Goal: Task Accomplishment & Management: Use online tool/utility

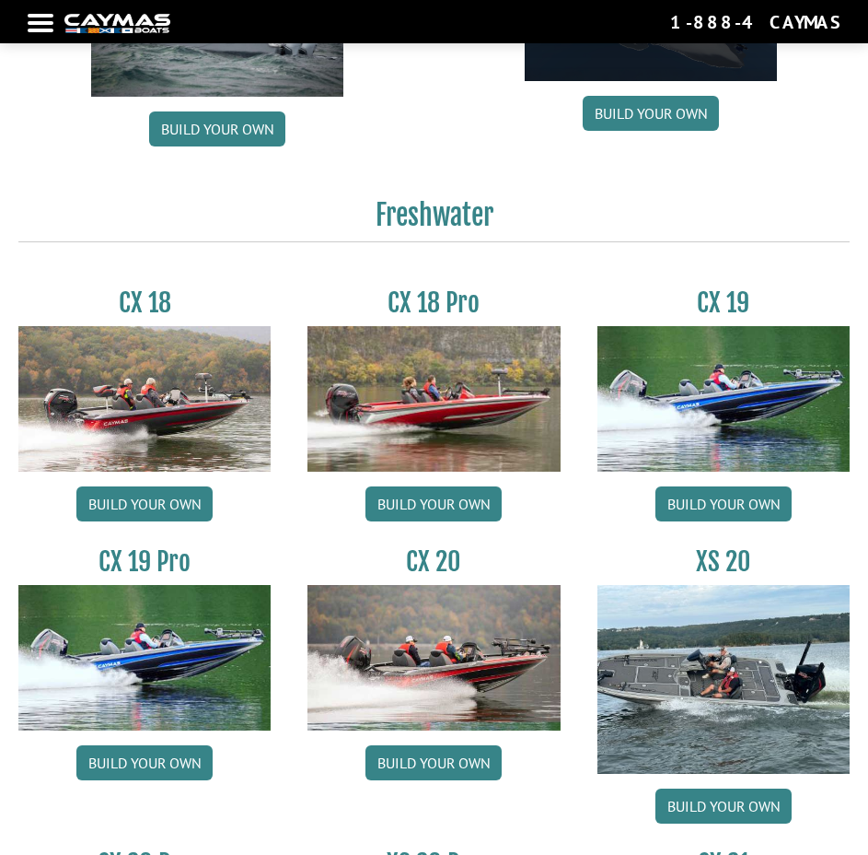
scroll to position [1473, 0]
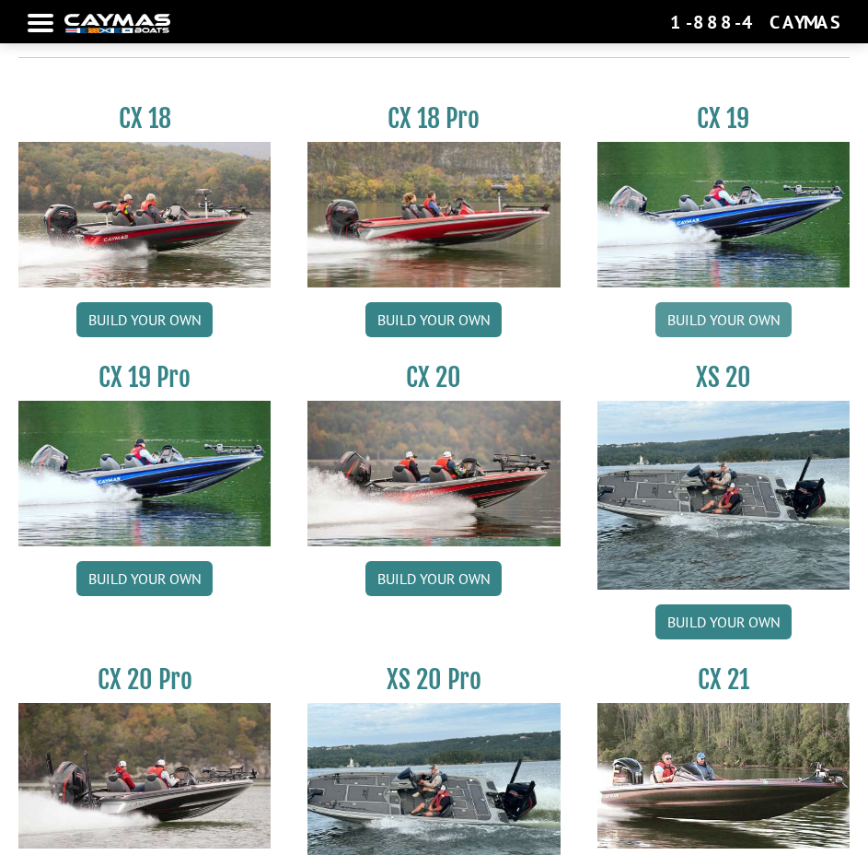
click at [764, 321] on link "Build your own" at bounding box center [724, 319] width 136 height 35
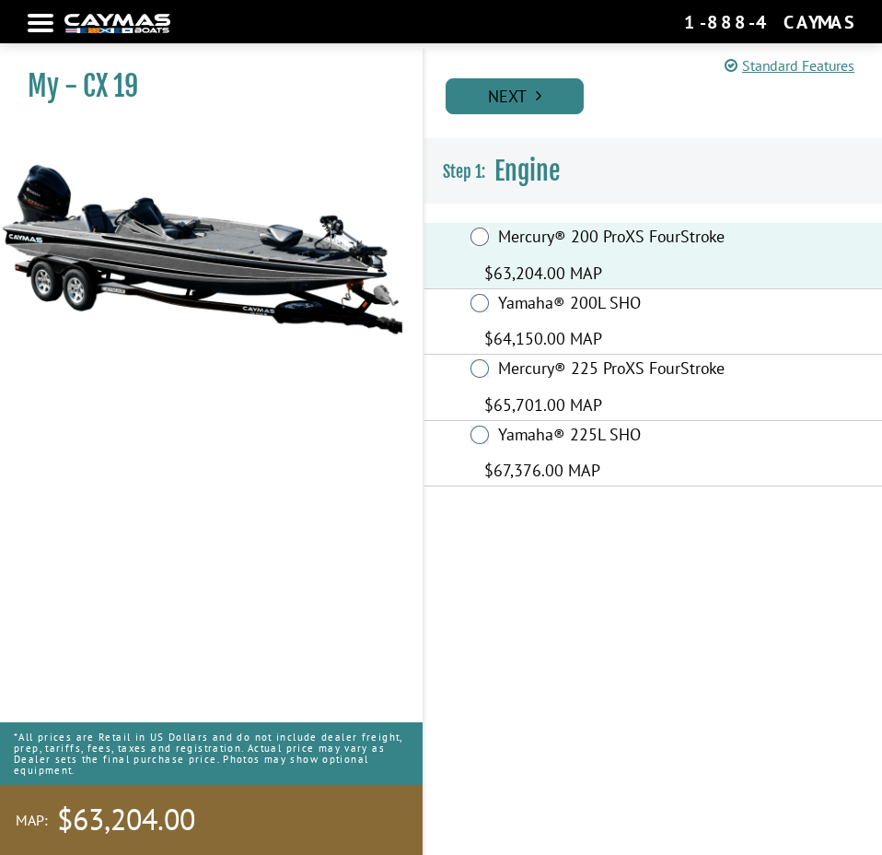
click at [510, 95] on link "Next" at bounding box center [515, 96] width 138 height 36
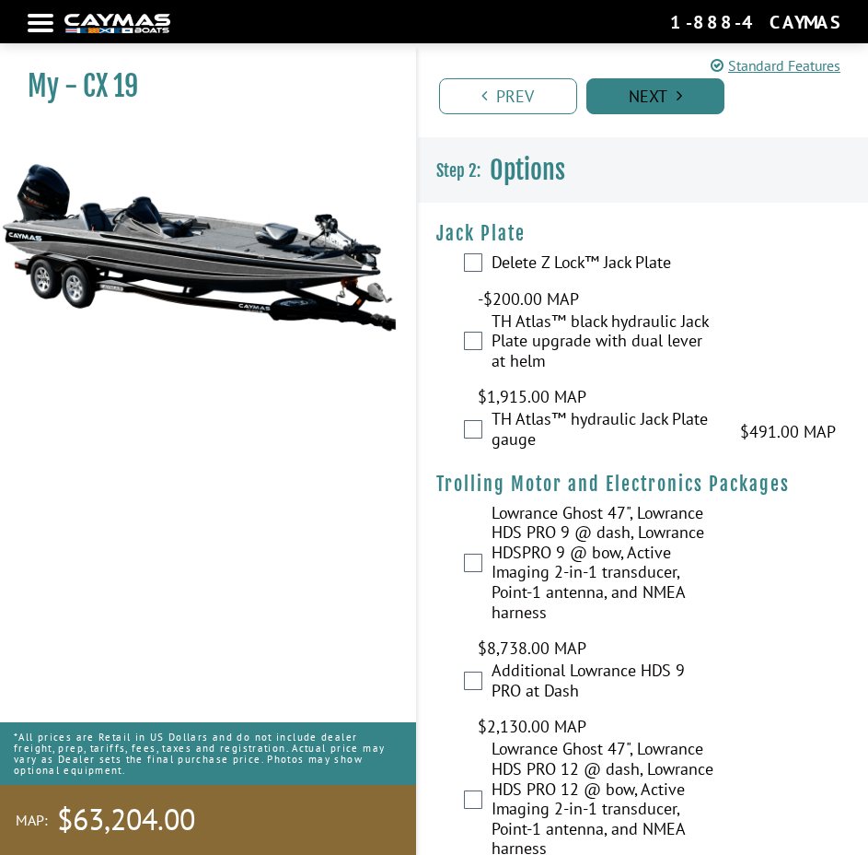
click at [637, 90] on link "Next" at bounding box center [656, 96] width 138 height 36
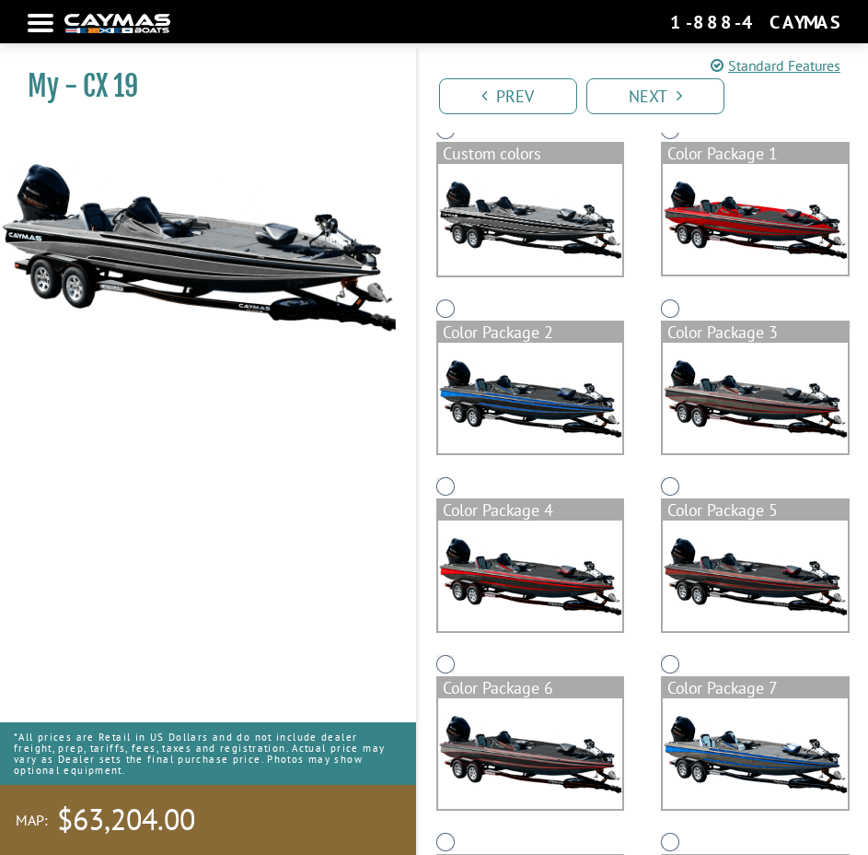
scroll to position [92, 0]
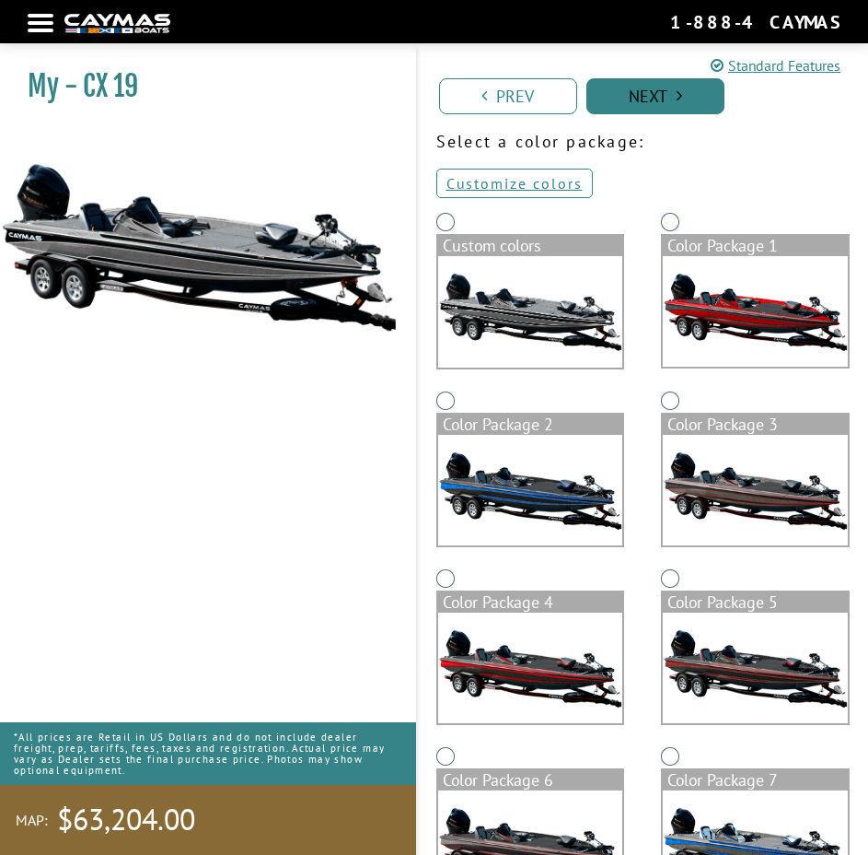
click at [638, 89] on link "Next" at bounding box center [656, 96] width 138 height 36
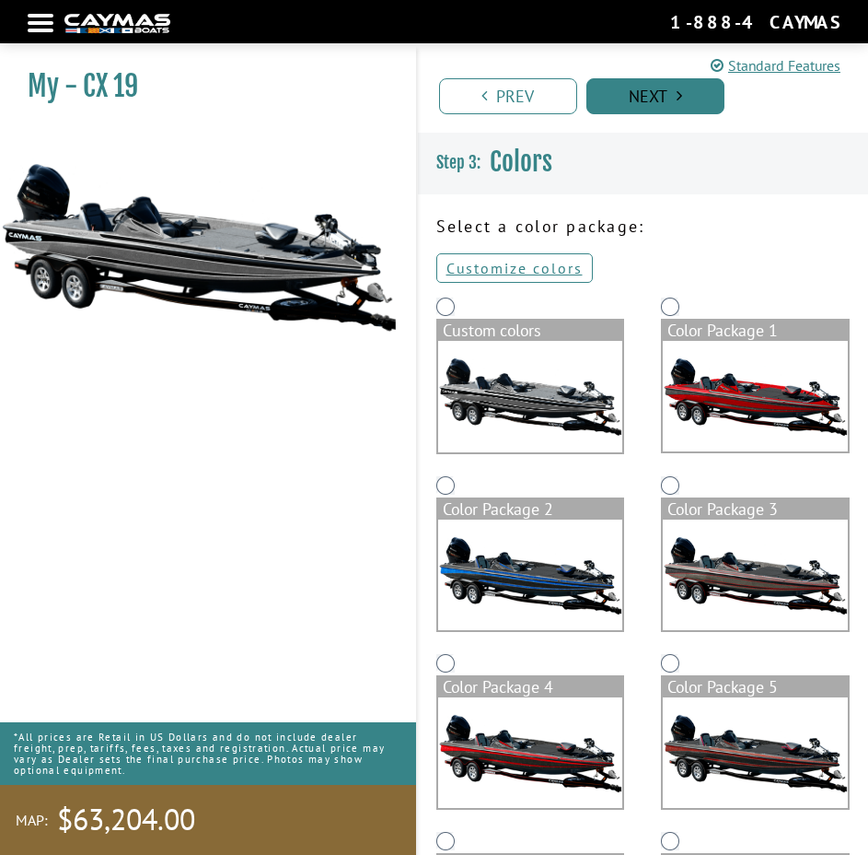
scroll to position [0, 0]
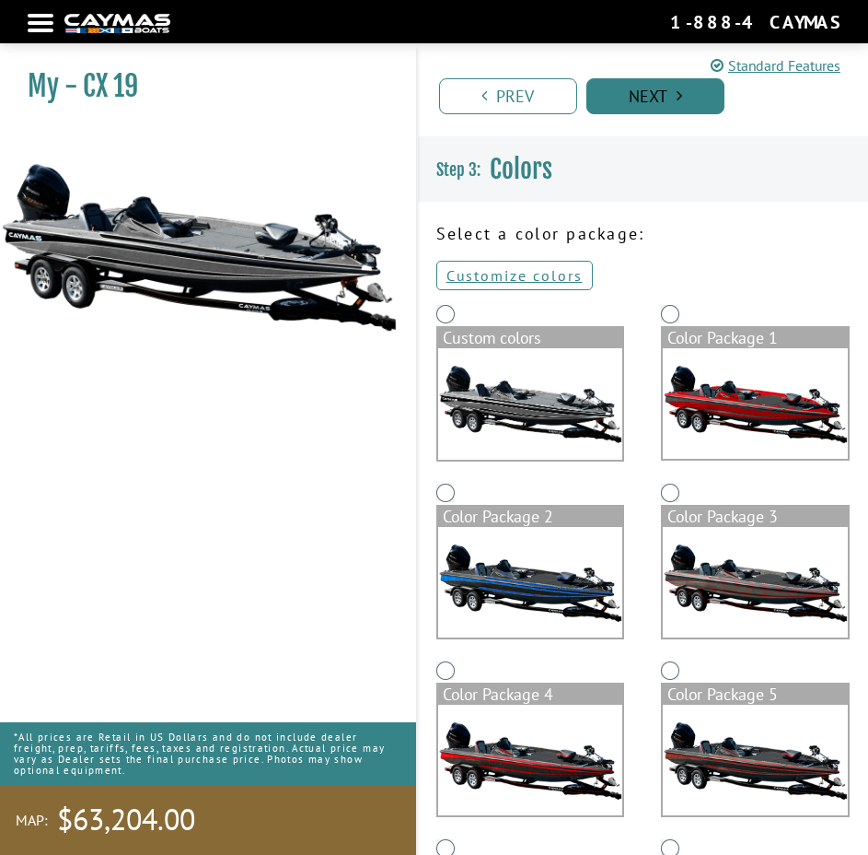
click at [638, 92] on link "Next" at bounding box center [656, 96] width 138 height 36
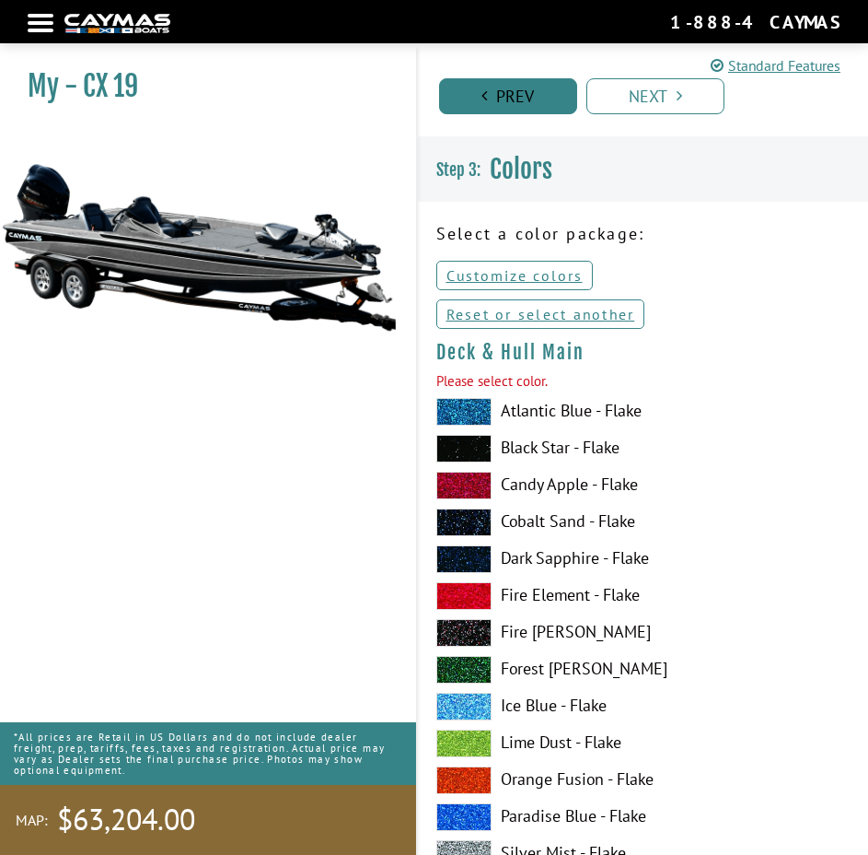
click at [522, 104] on link "Prev" at bounding box center [508, 96] width 138 height 36
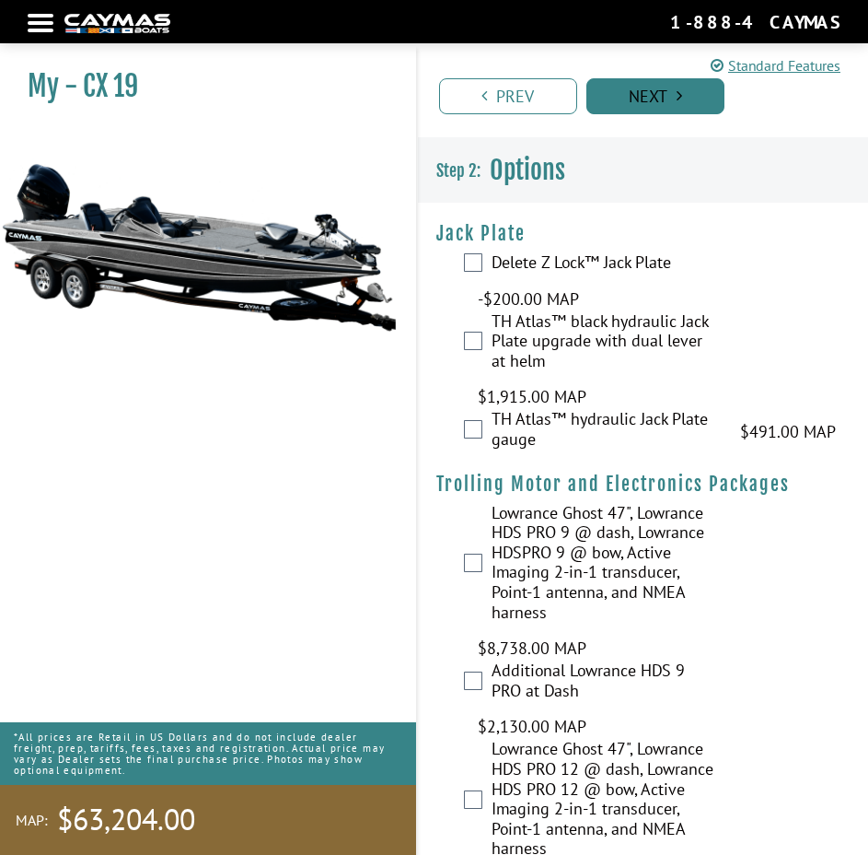
click at [665, 94] on link "Next" at bounding box center [656, 96] width 138 height 36
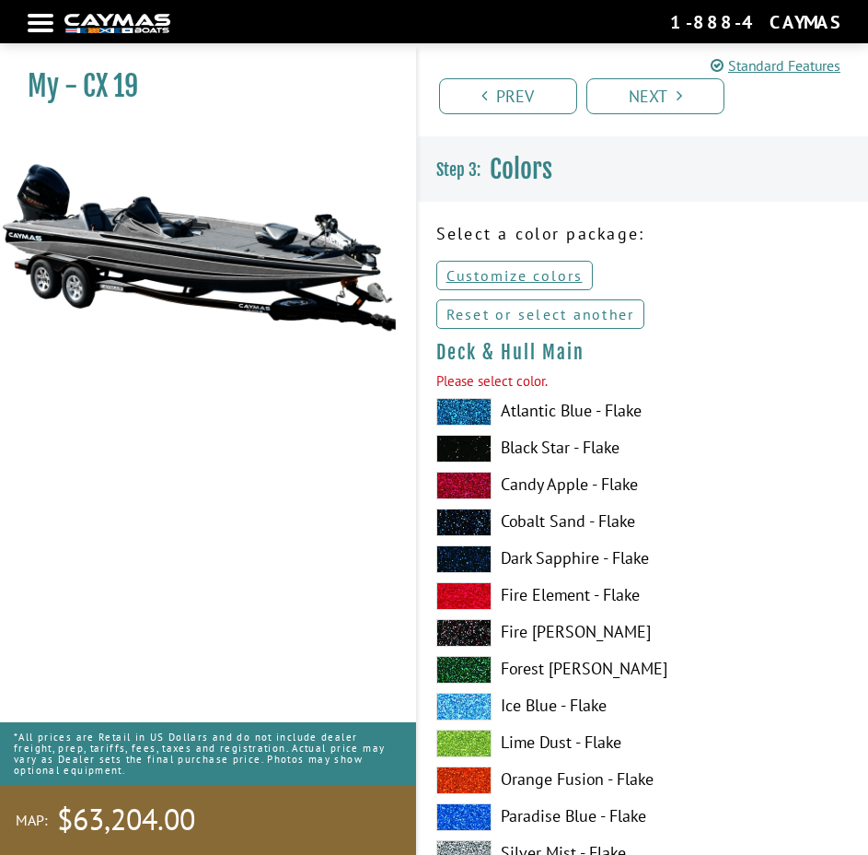
click at [545, 312] on link "Reset or select another" at bounding box center [540, 313] width 209 height 29
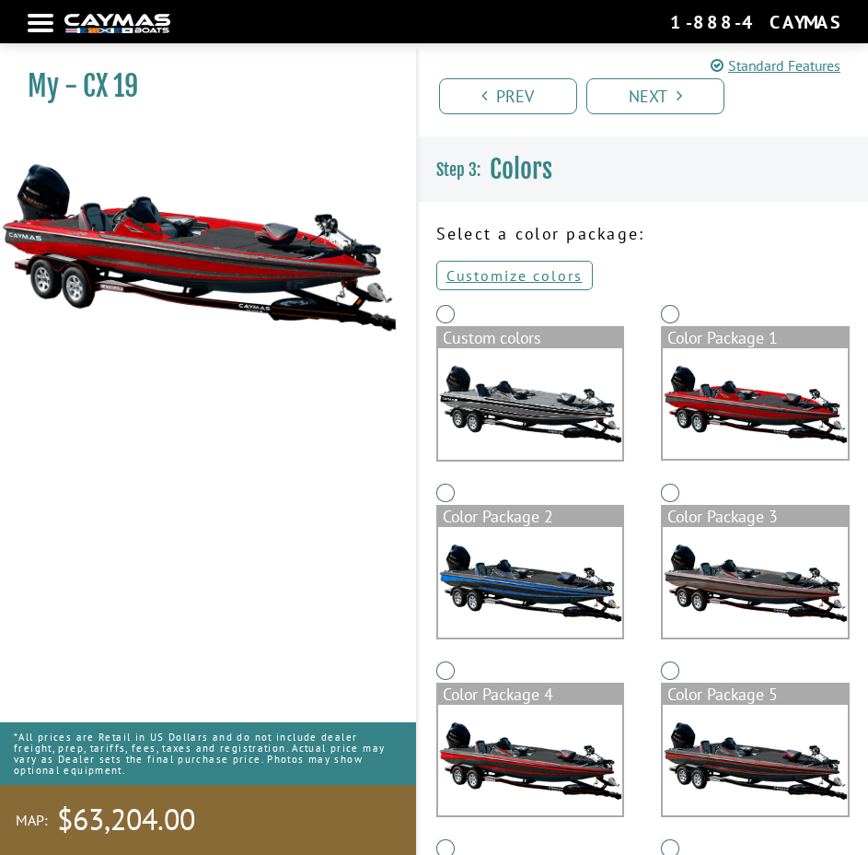
click at [759, 409] on img at bounding box center [755, 403] width 185 height 110
click at [519, 276] on link "Customize colors" at bounding box center [514, 275] width 157 height 29
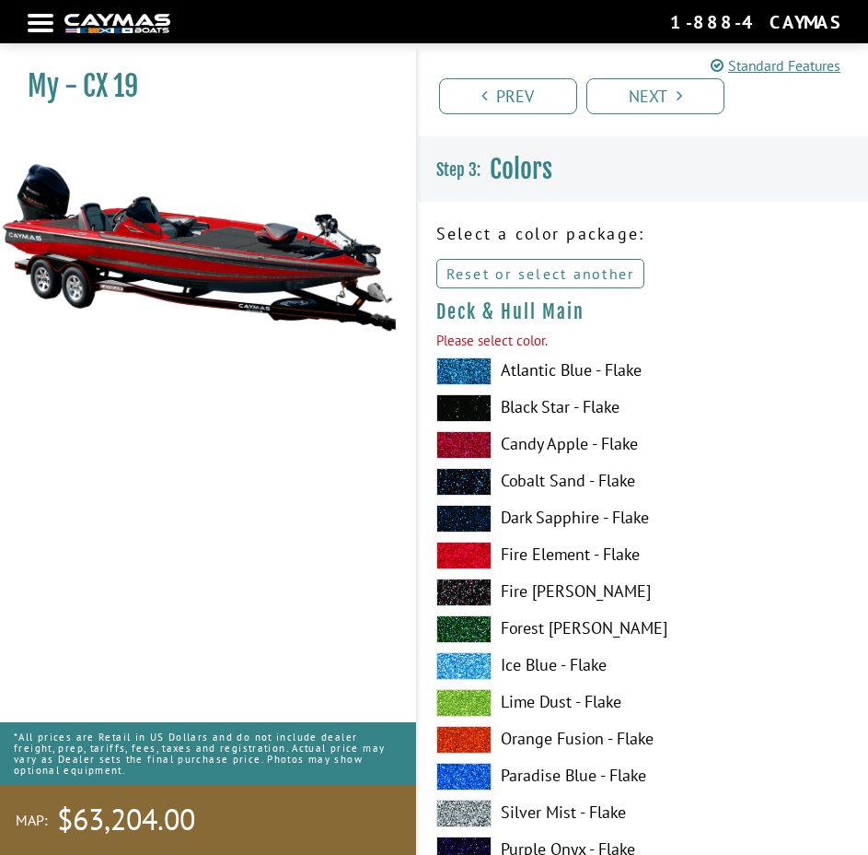
click at [533, 265] on link "Reset or select another" at bounding box center [540, 273] width 209 height 29
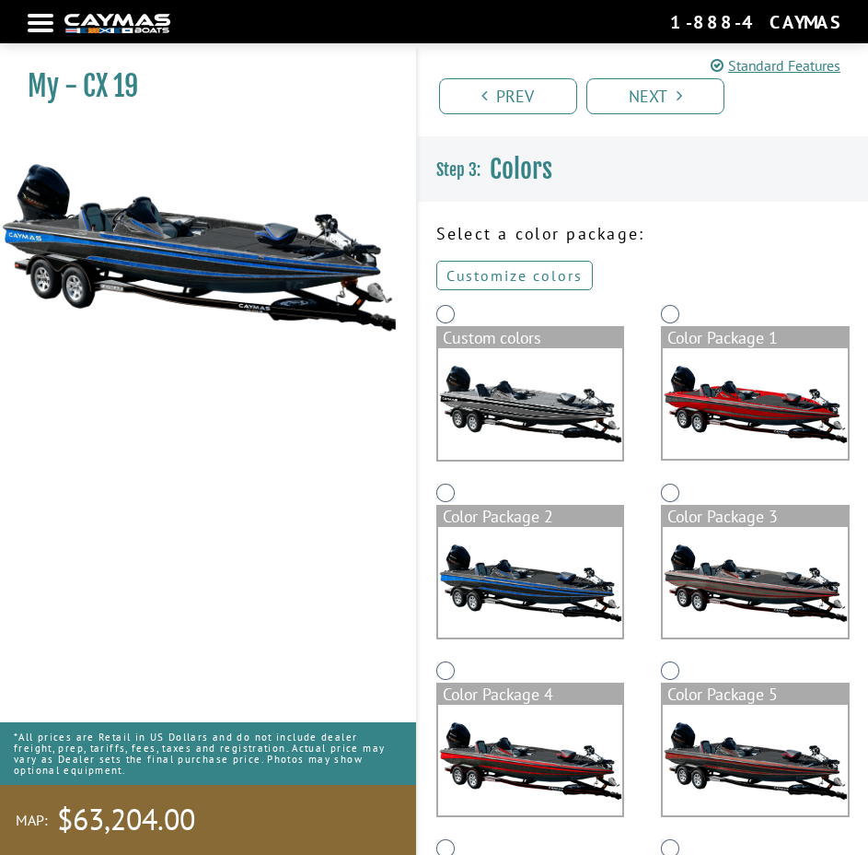
click at [540, 265] on link "Customize colors" at bounding box center [514, 275] width 157 height 29
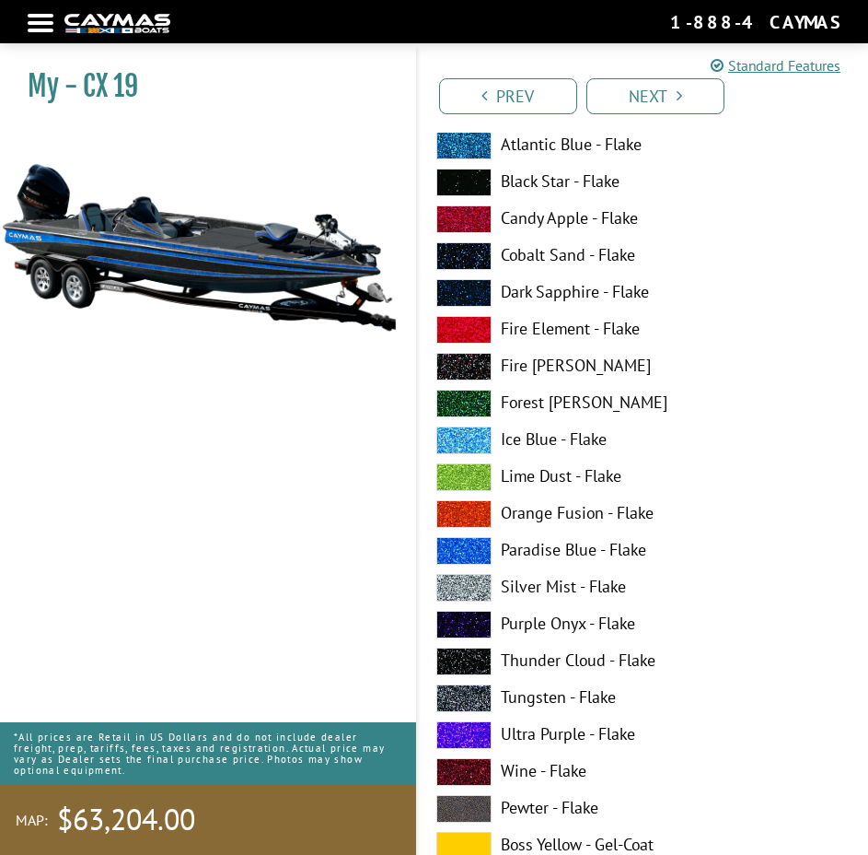
scroll to position [10774, 0]
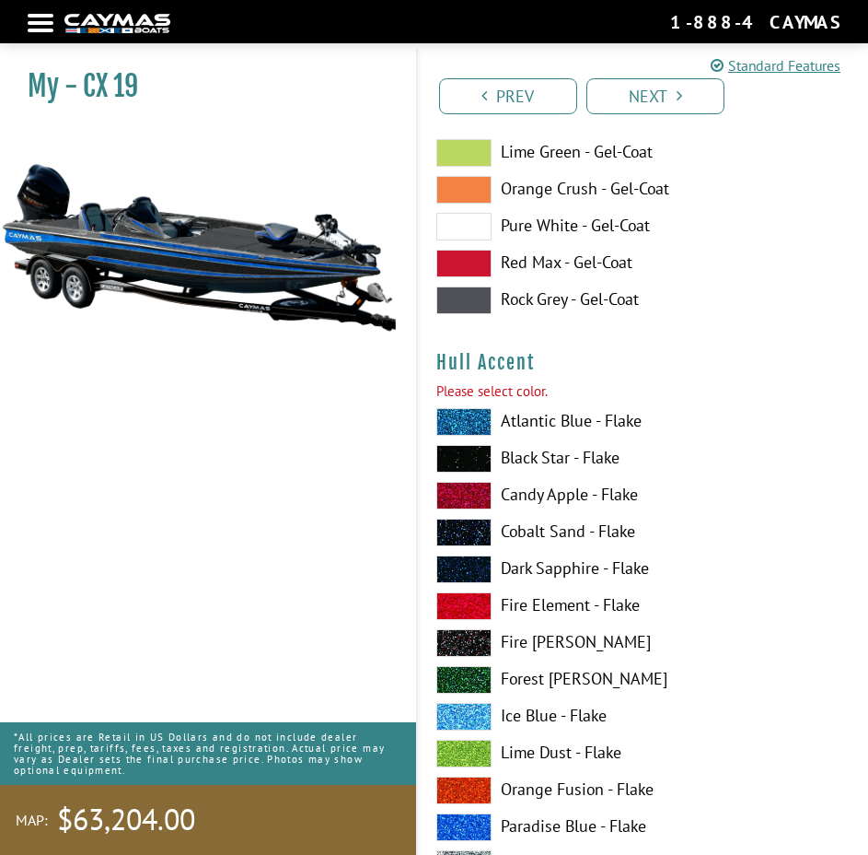
click at [766, 358] on h4 "Hull Accent" at bounding box center [643, 362] width 414 height 23
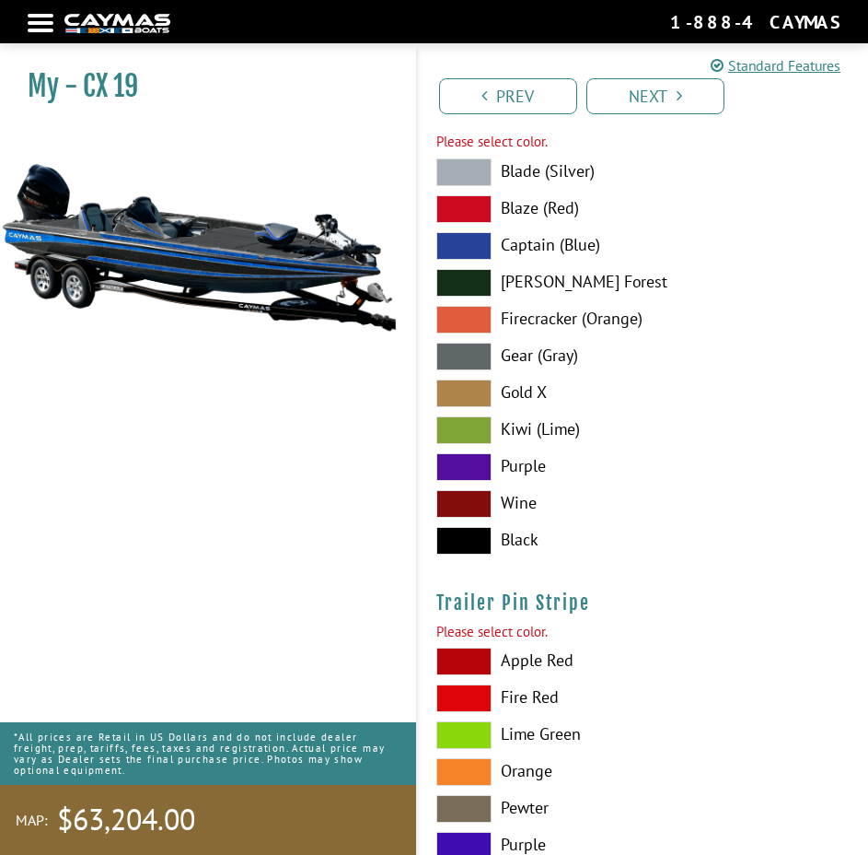
scroll to position [16206, 0]
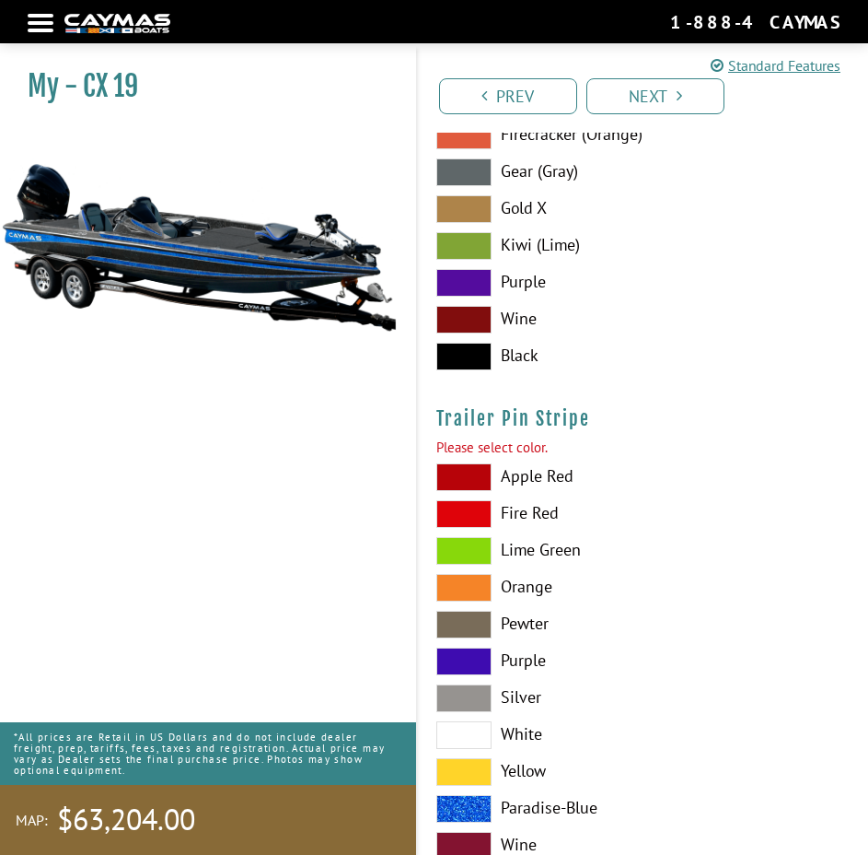
click at [662, 248] on label "Kiwi (Lime)" at bounding box center [643, 246] width 414 height 28
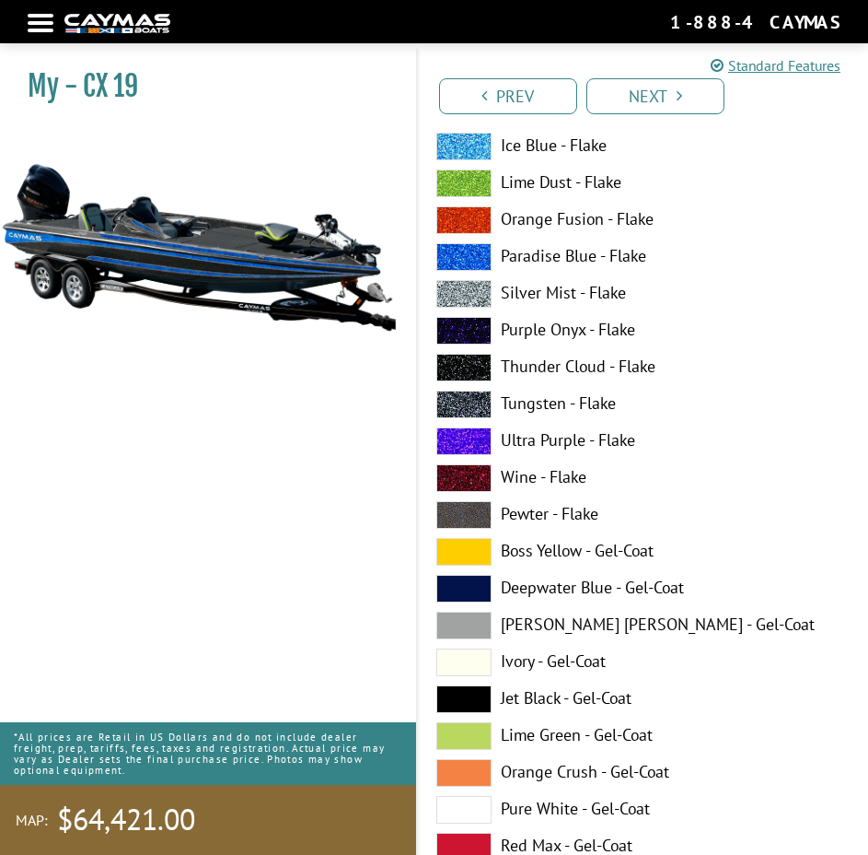
scroll to position [0, 0]
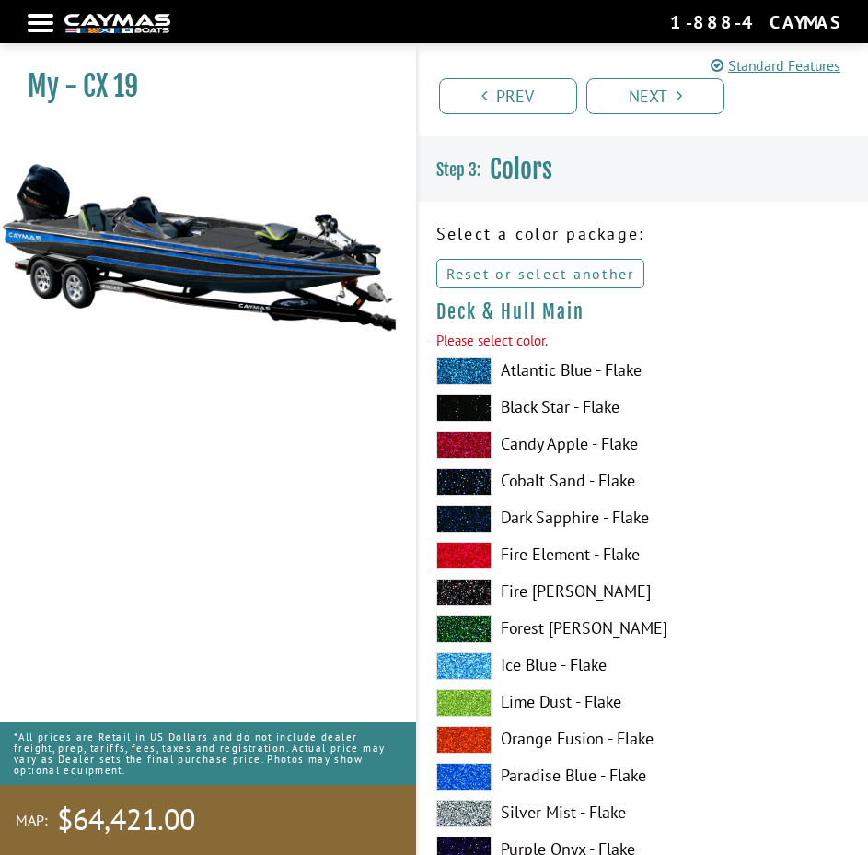
click at [499, 269] on link "Reset or select another" at bounding box center [540, 273] width 209 height 29
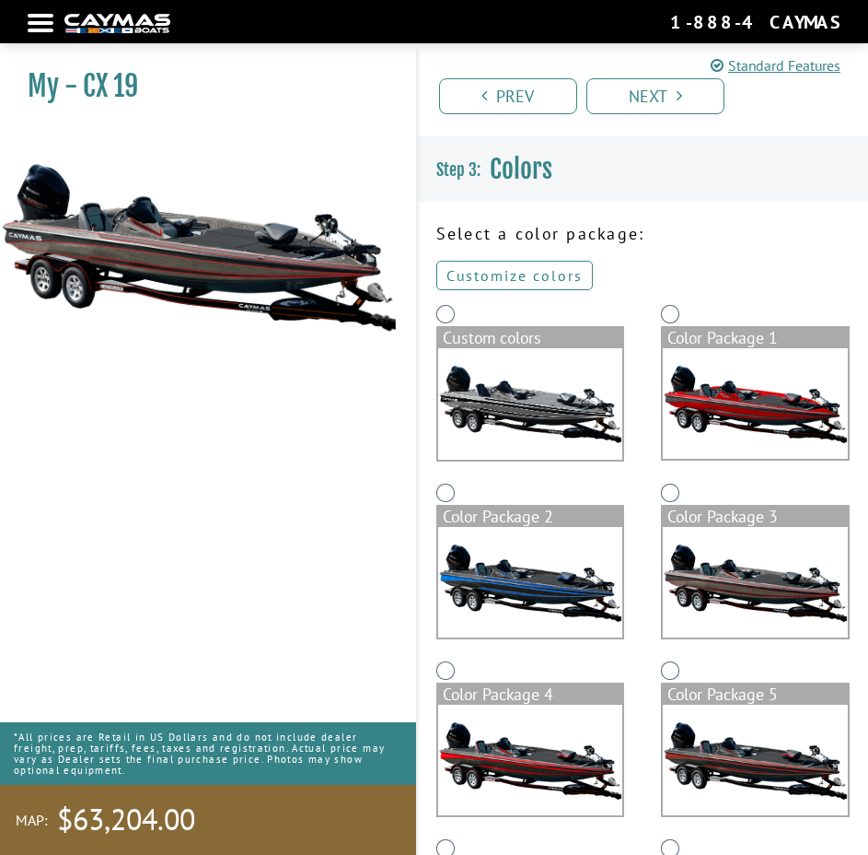
click at [516, 267] on link "Customize colors" at bounding box center [514, 275] width 157 height 29
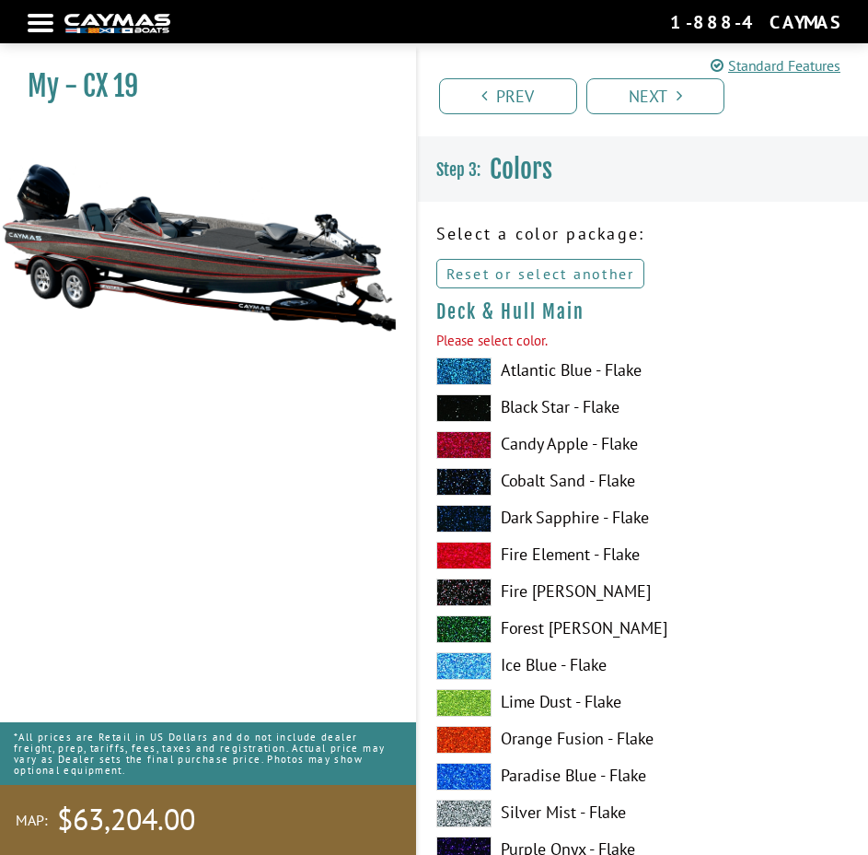
click at [551, 275] on link "Reset or select another" at bounding box center [540, 273] width 209 height 29
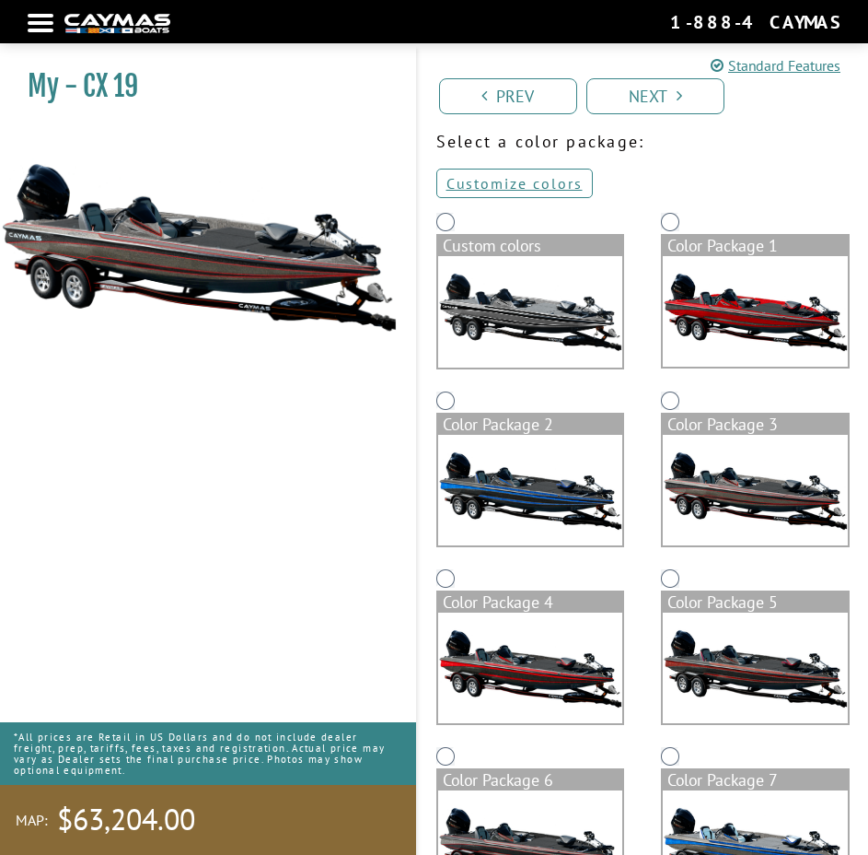
scroll to position [184, 0]
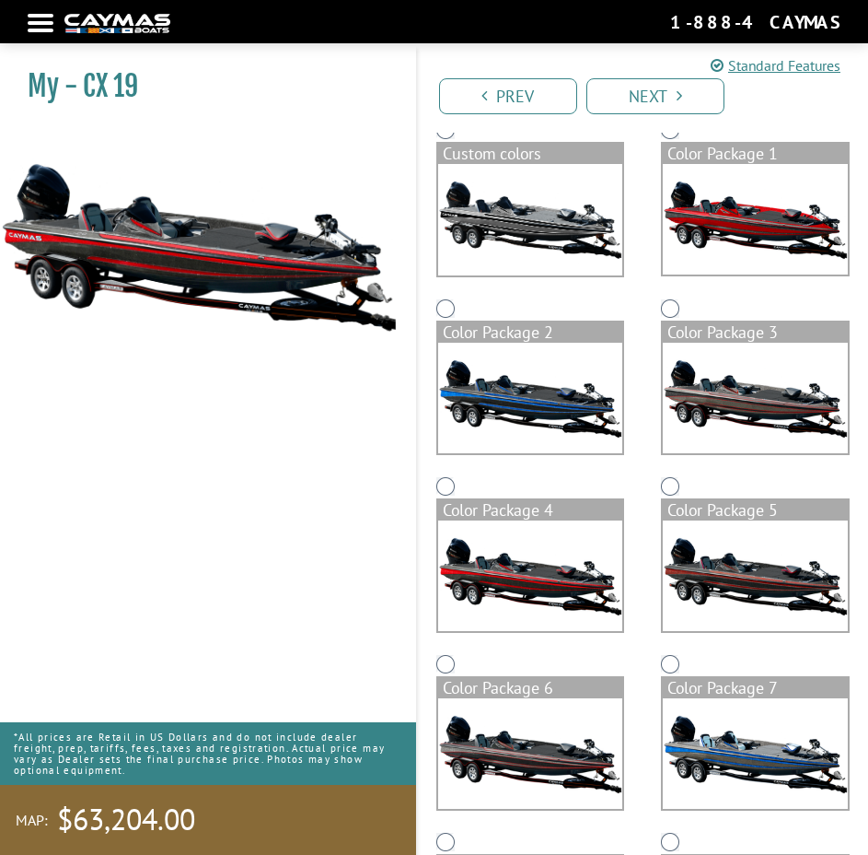
click at [538, 571] on img at bounding box center [530, 575] width 185 height 110
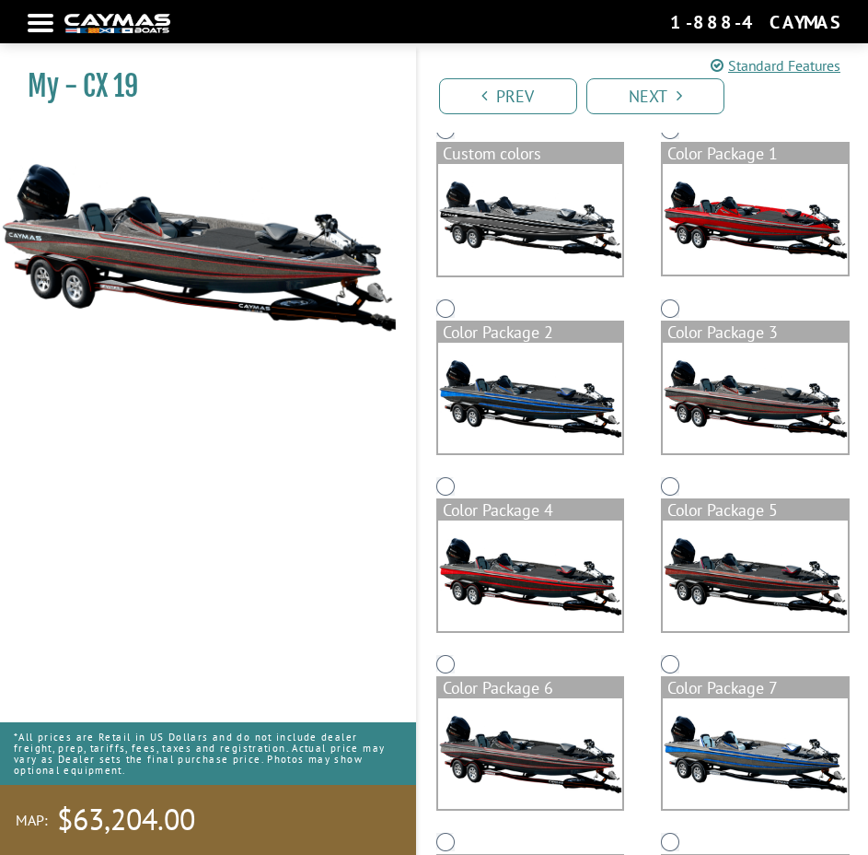
scroll to position [92, 0]
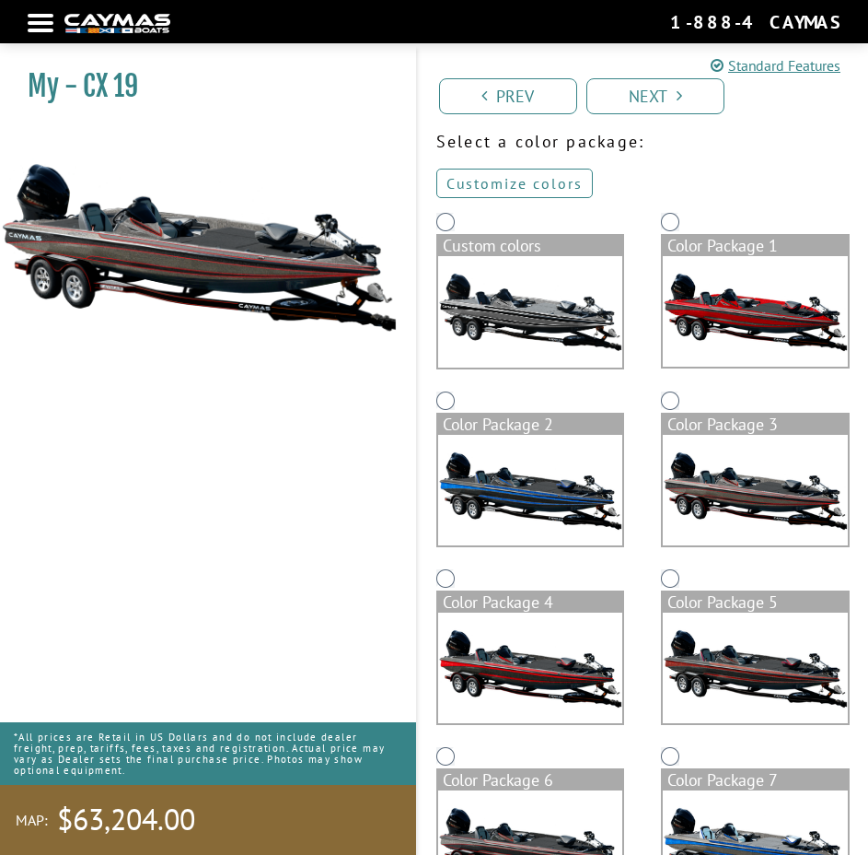
click at [572, 187] on link "Customize colors" at bounding box center [514, 183] width 157 height 29
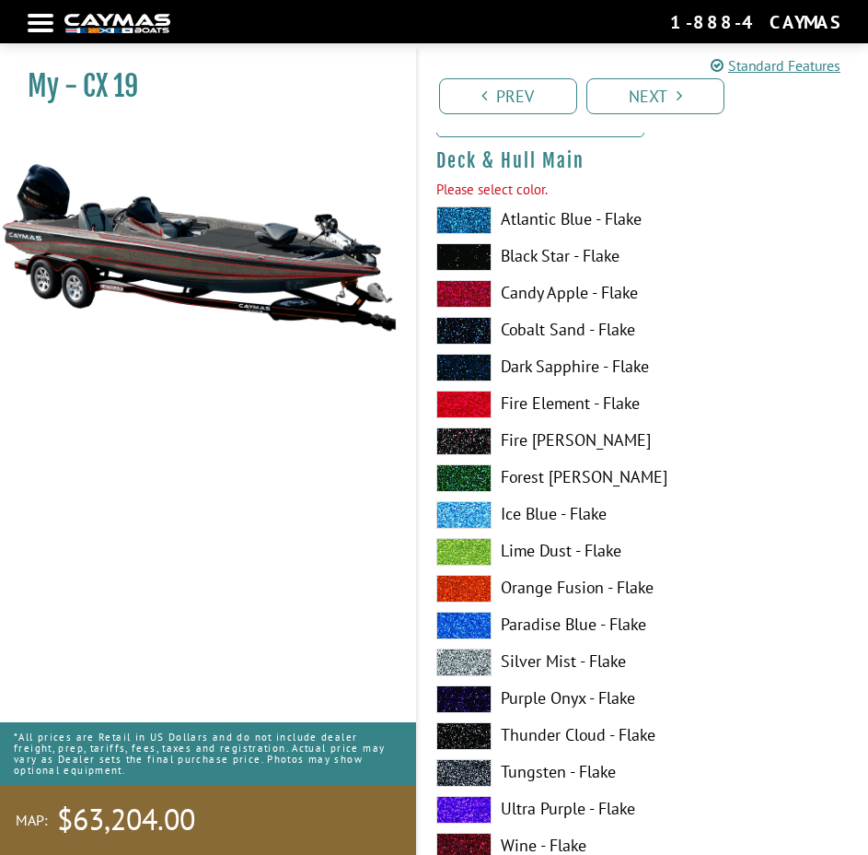
scroll to position [0, 0]
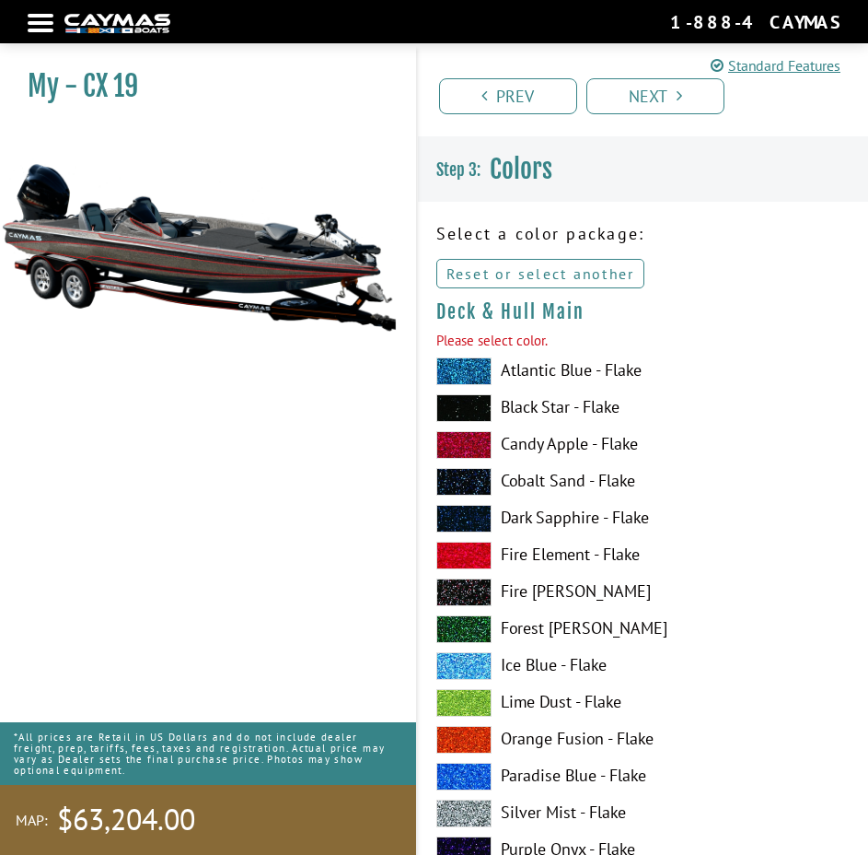
click at [595, 270] on link "Reset or select another" at bounding box center [540, 273] width 209 height 29
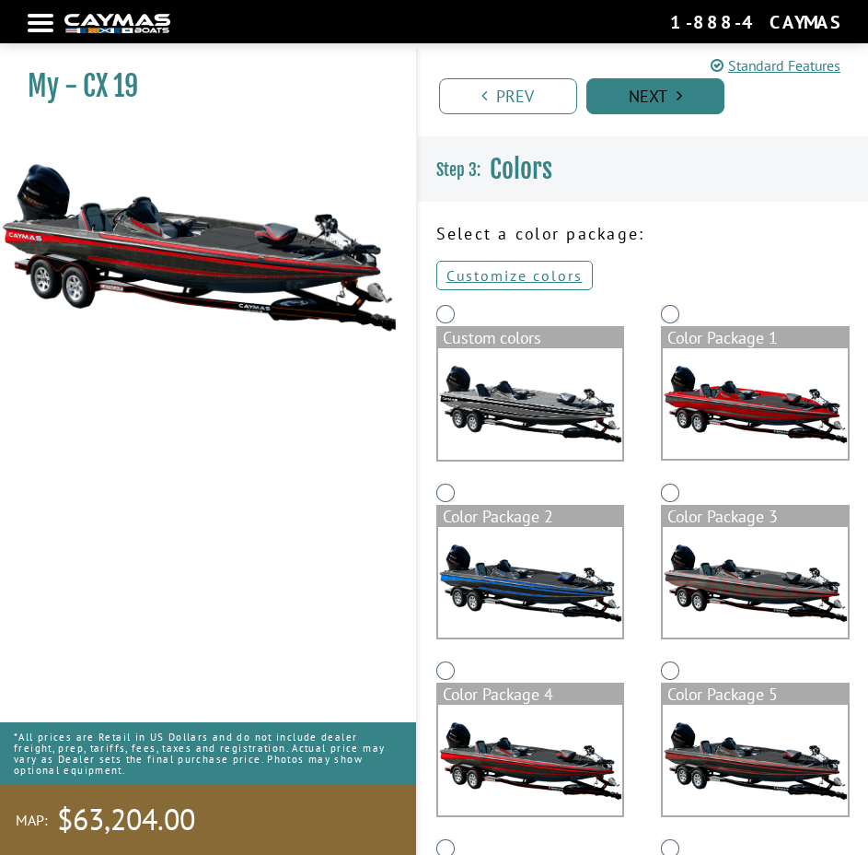
click at [640, 99] on link "Next" at bounding box center [656, 96] width 138 height 36
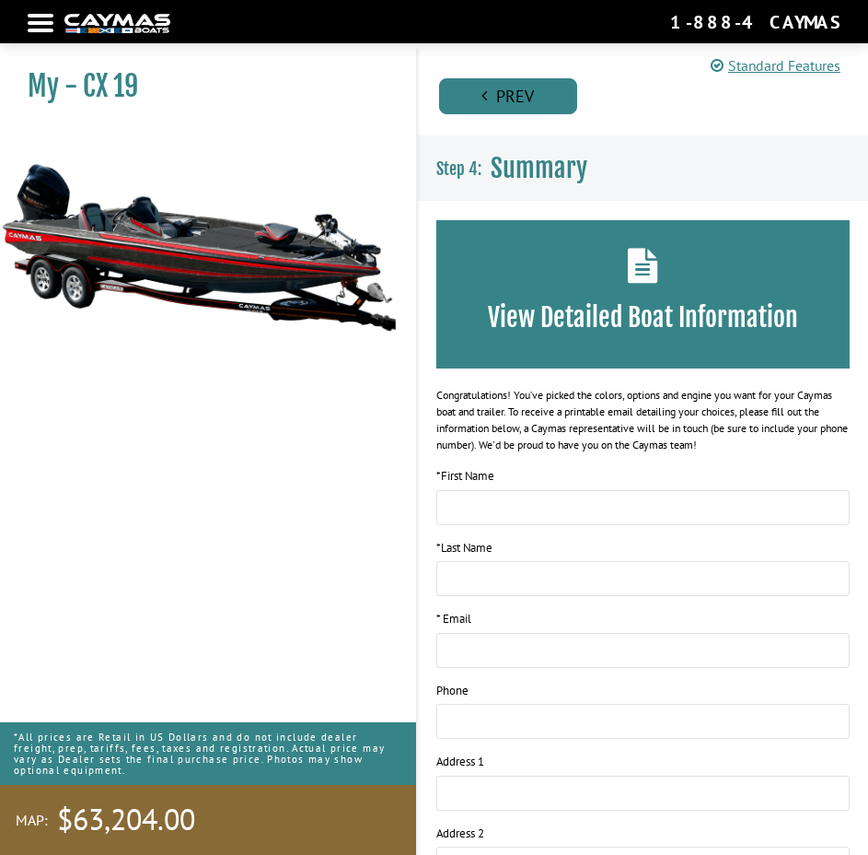
click at [521, 98] on link "Prev" at bounding box center [508, 96] width 138 height 36
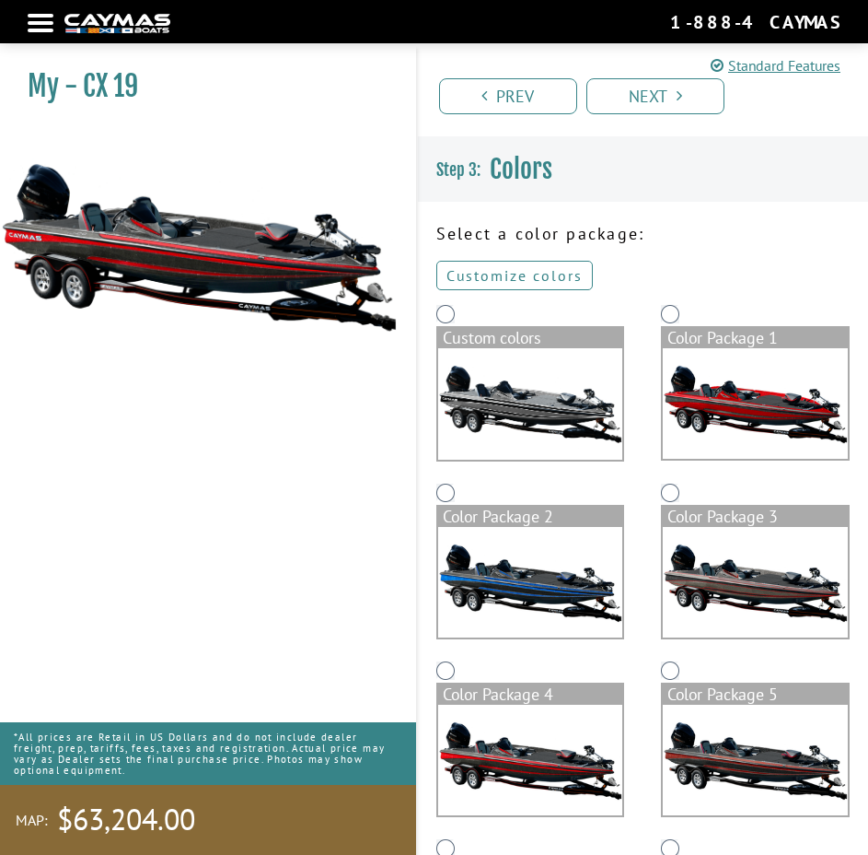
click at [510, 267] on link "Customize colors" at bounding box center [514, 275] width 157 height 29
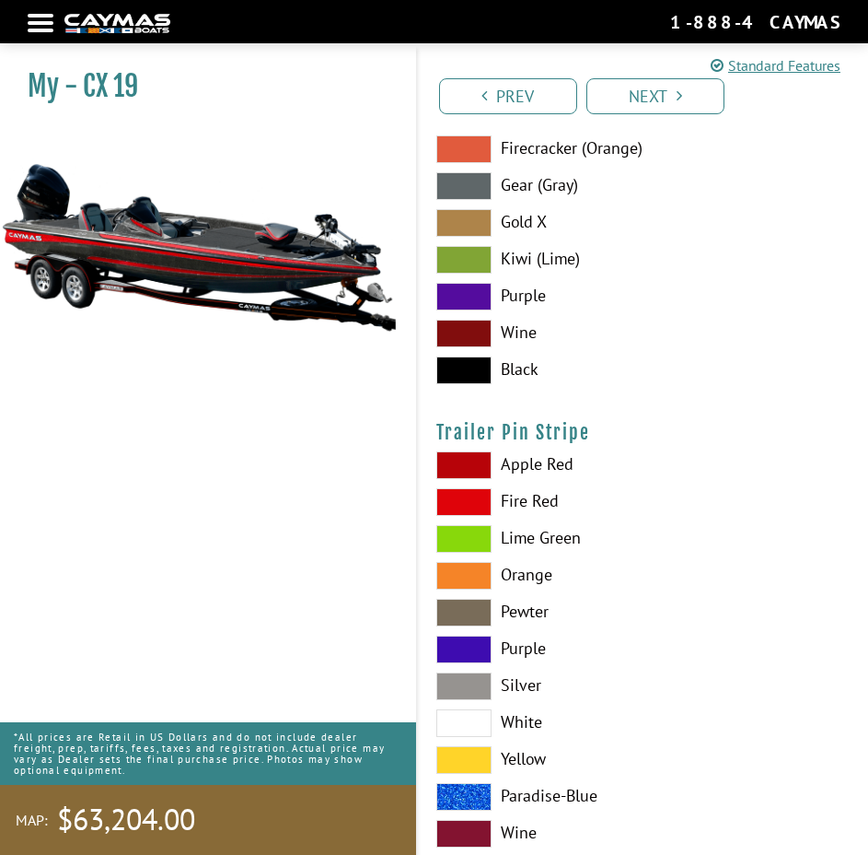
scroll to position [15793, 0]
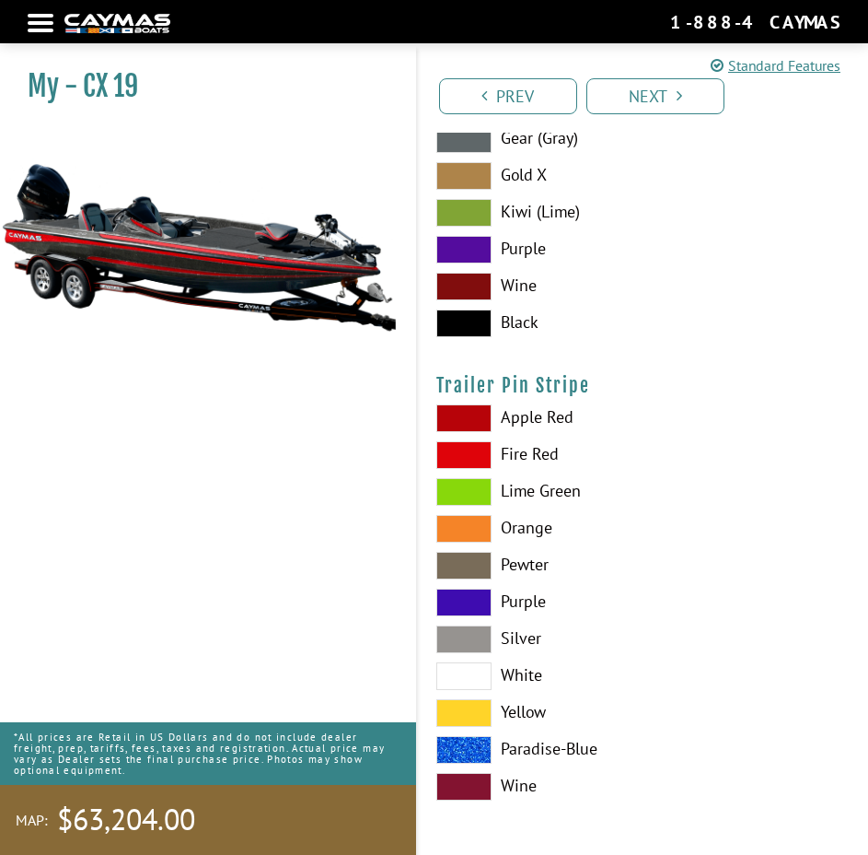
click at [715, 331] on label "Black" at bounding box center [643, 323] width 414 height 28
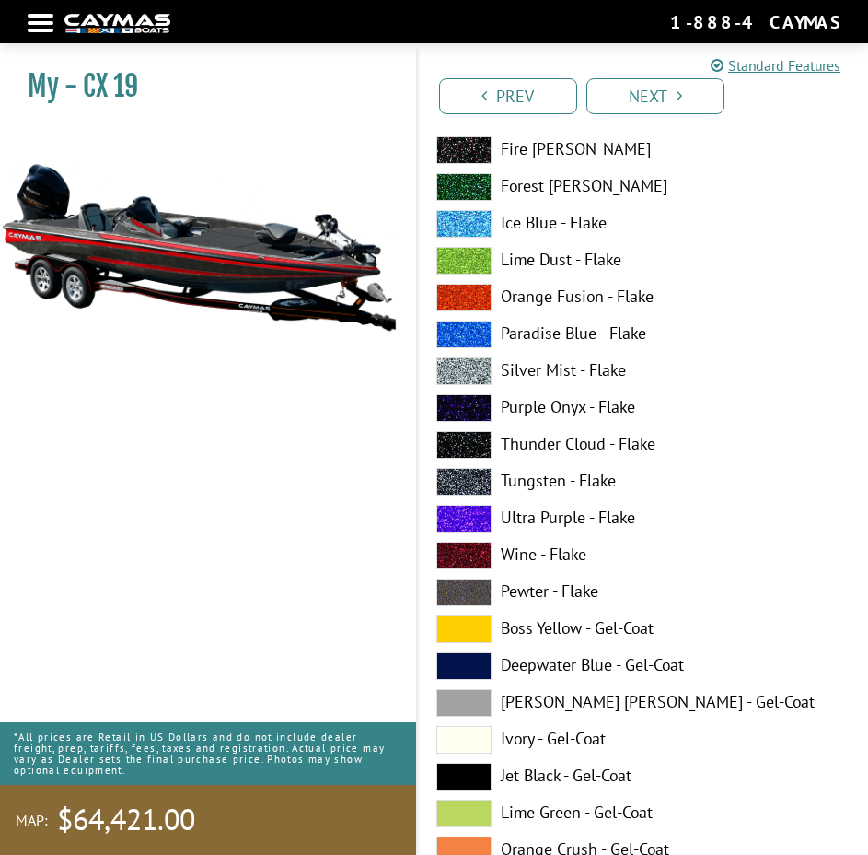
scroll to position [0, 0]
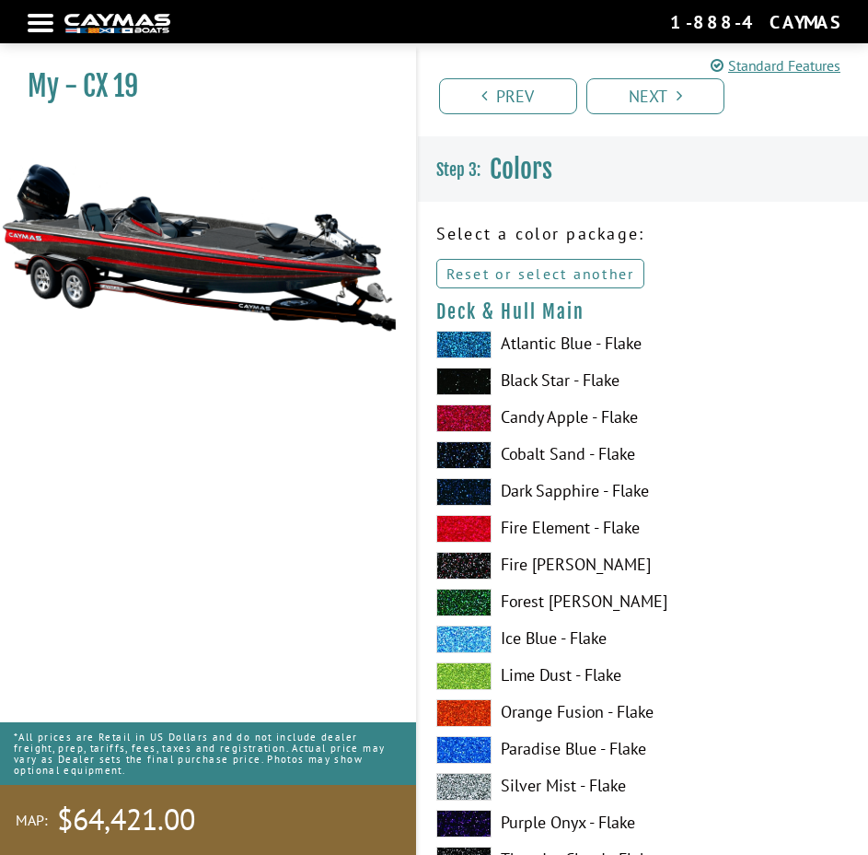
click at [535, 277] on link "Reset or select another" at bounding box center [540, 273] width 209 height 29
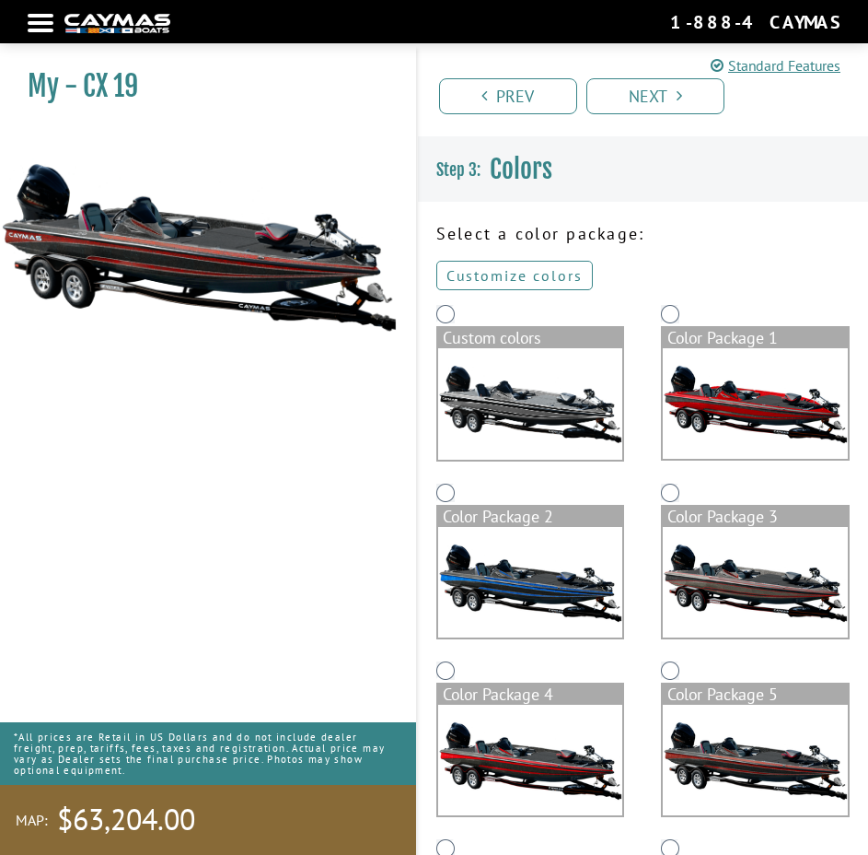
click at [513, 271] on link "Customize colors" at bounding box center [514, 275] width 157 height 29
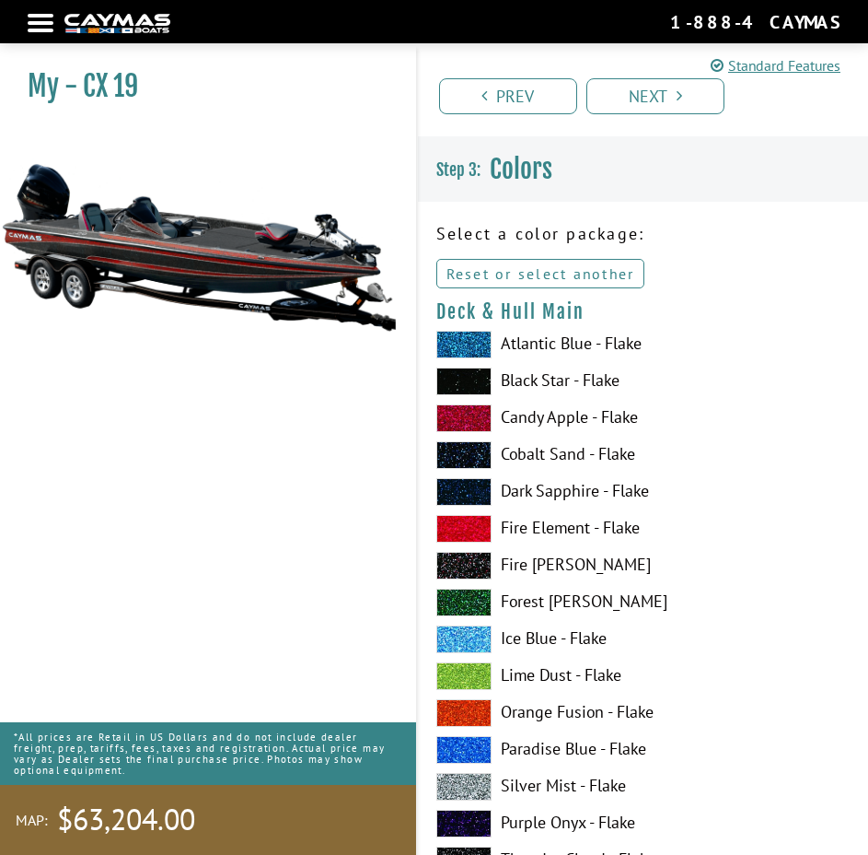
click at [560, 270] on link "Reset or select another" at bounding box center [540, 273] width 209 height 29
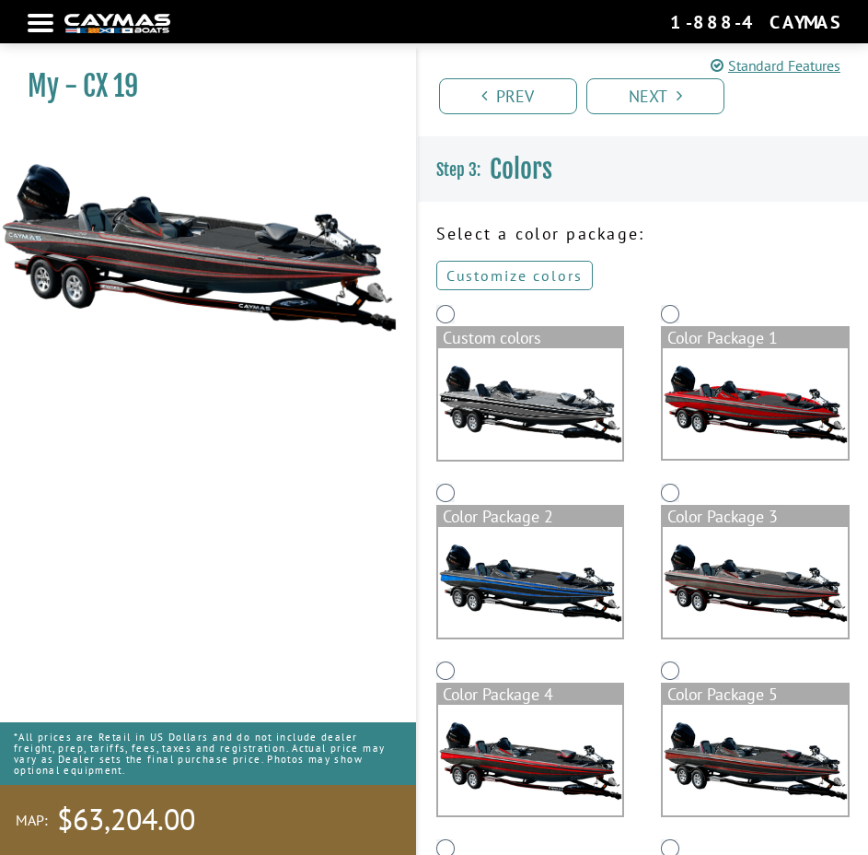
click at [529, 267] on link "Customize colors" at bounding box center [514, 275] width 157 height 29
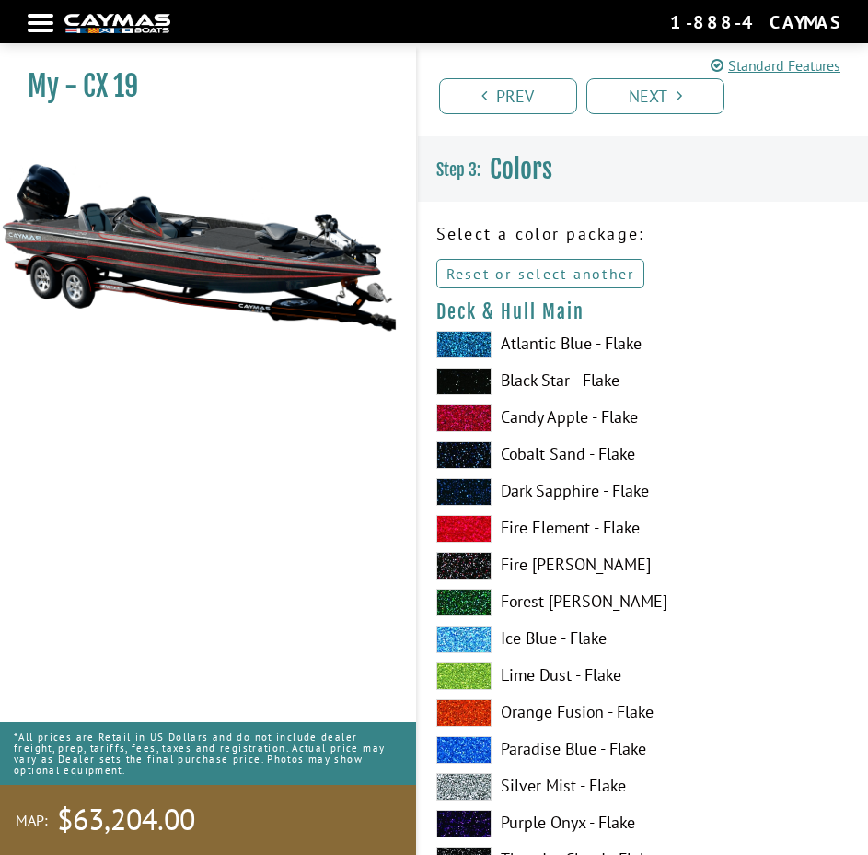
click at [542, 270] on link "Reset or select another" at bounding box center [540, 273] width 209 height 29
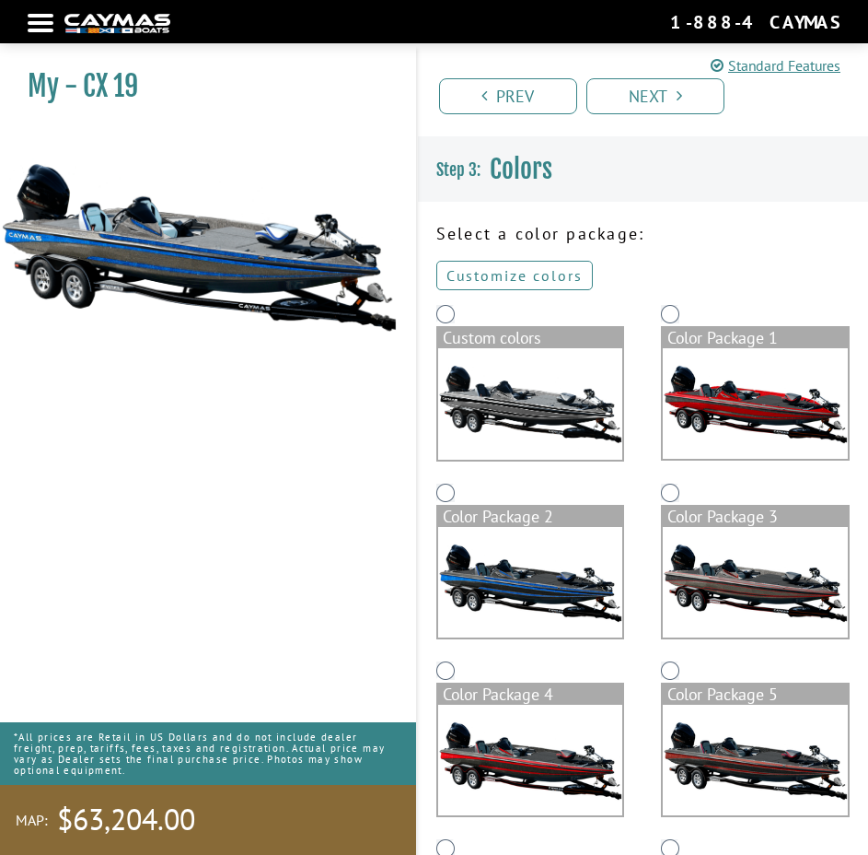
click at [534, 273] on link "Customize colors" at bounding box center [514, 275] width 157 height 29
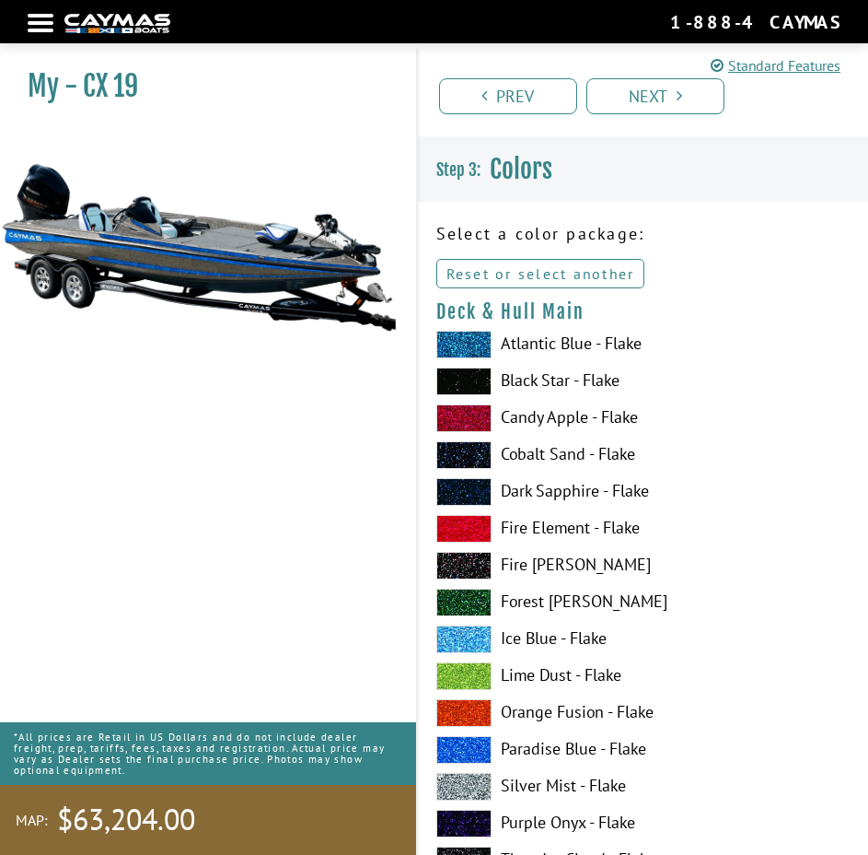
click at [598, 276] on link "Reset or select another" at bounding box center [540, 273] width 209 height 29
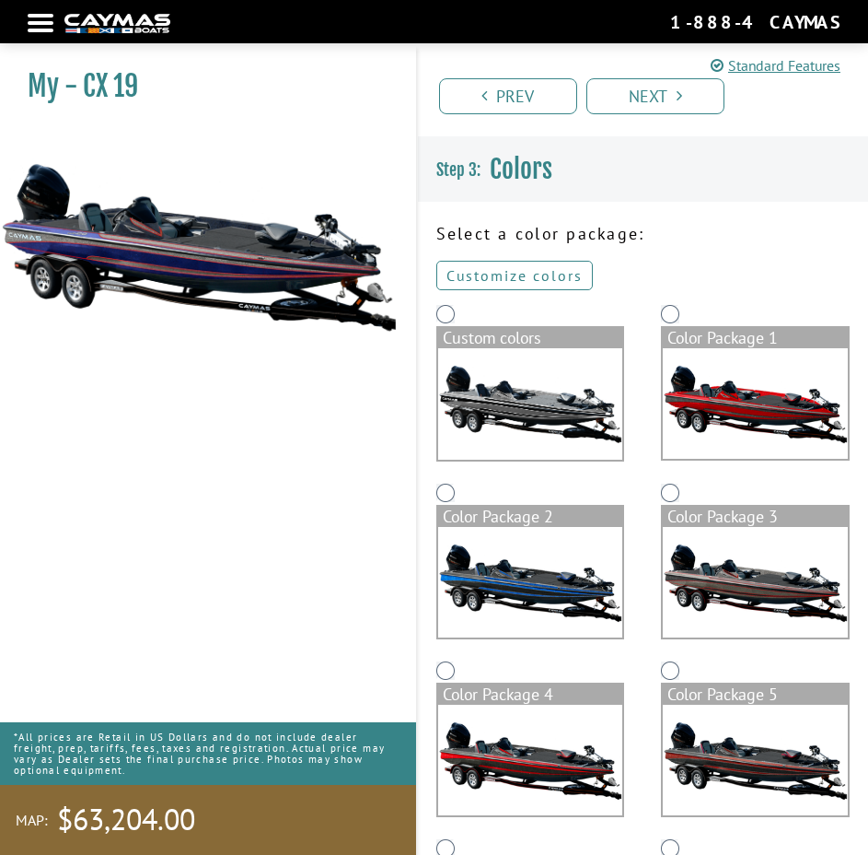
click at [568, 273] on link "Customize colors" at bounding box center [514, 275] width 157 height 29
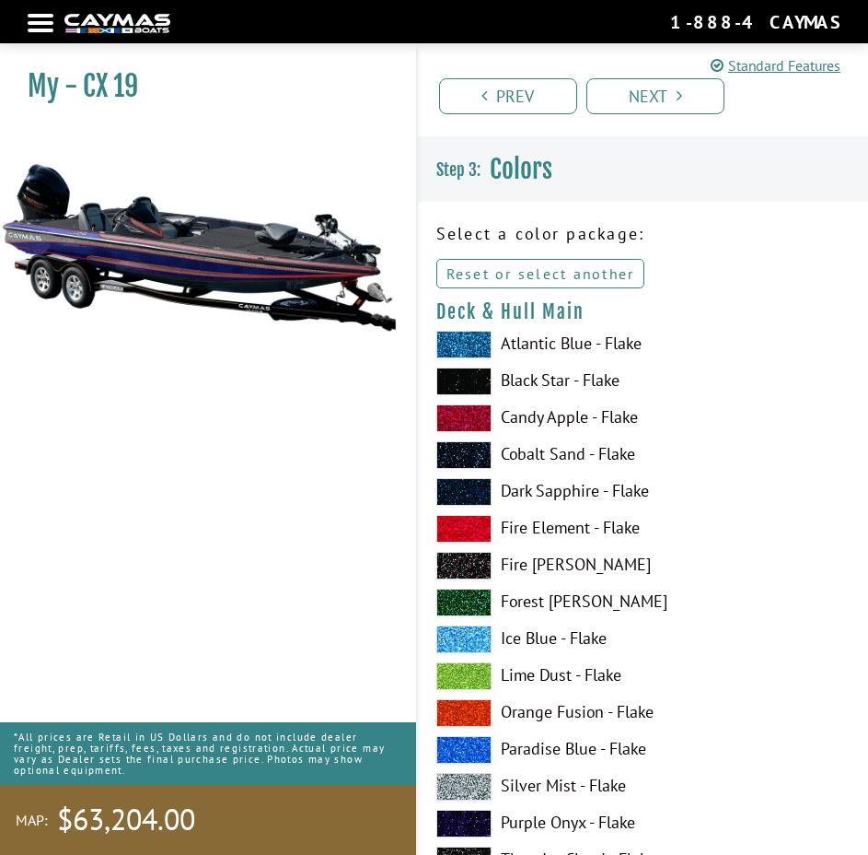
click at [573, 273] on link "Reset or select another" at bounding box center [540, 273] width 209 height 29
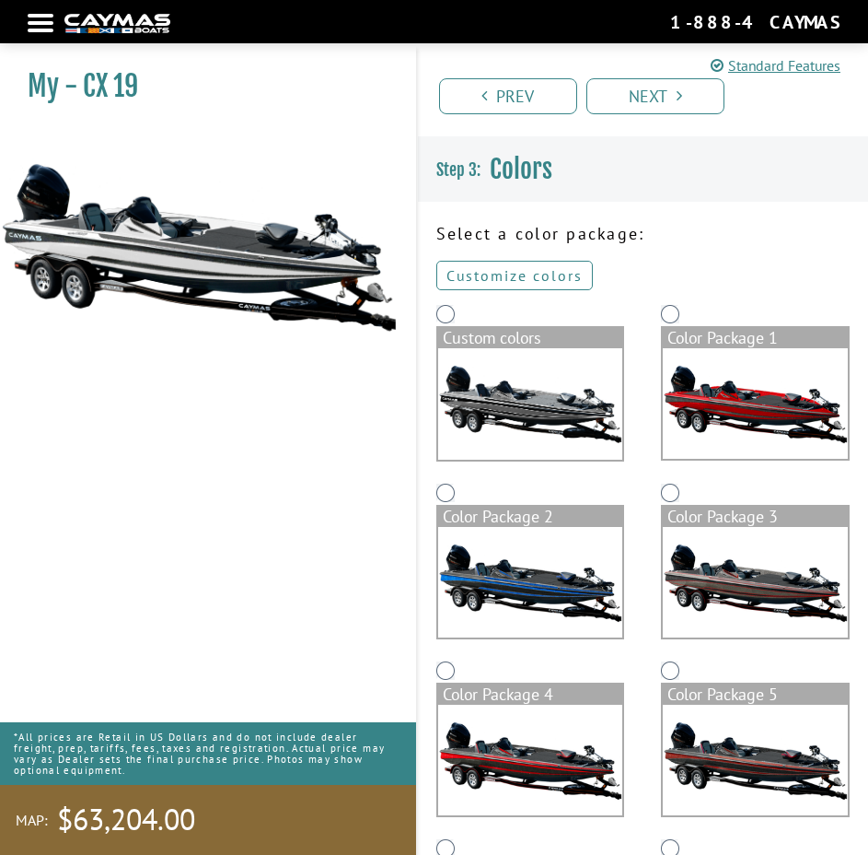
click at [546, 280] on link "Customize colors" at bounding box center [514, 275] width 157 height 29
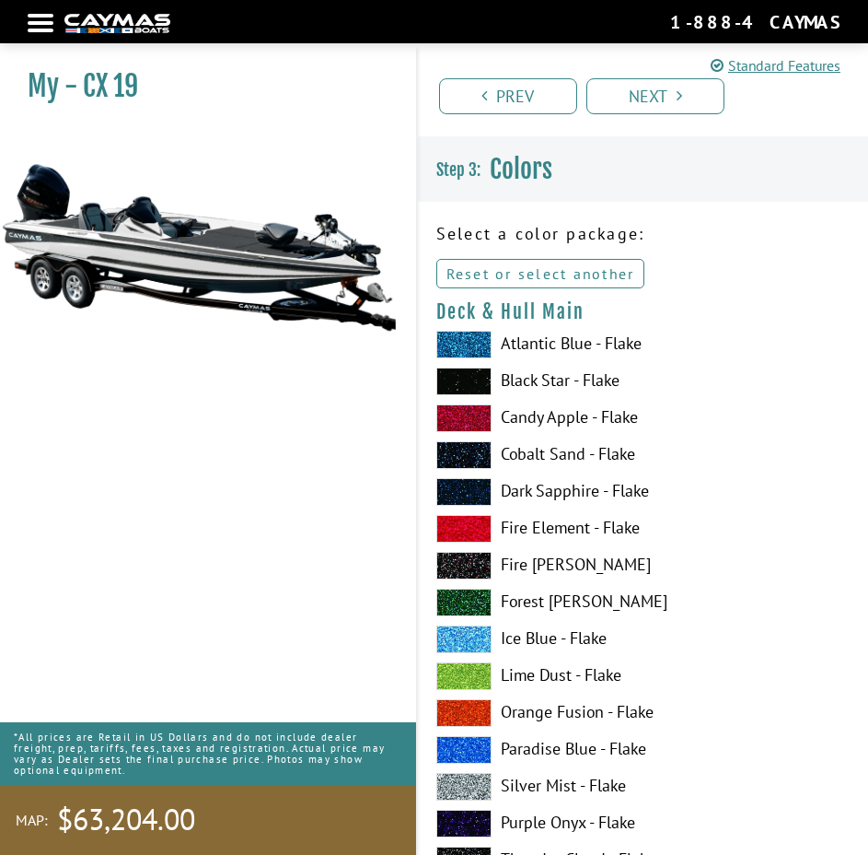
click at [503, 275] on link "Reset or select another" at bounding box center [540, 273] width 209 height 29
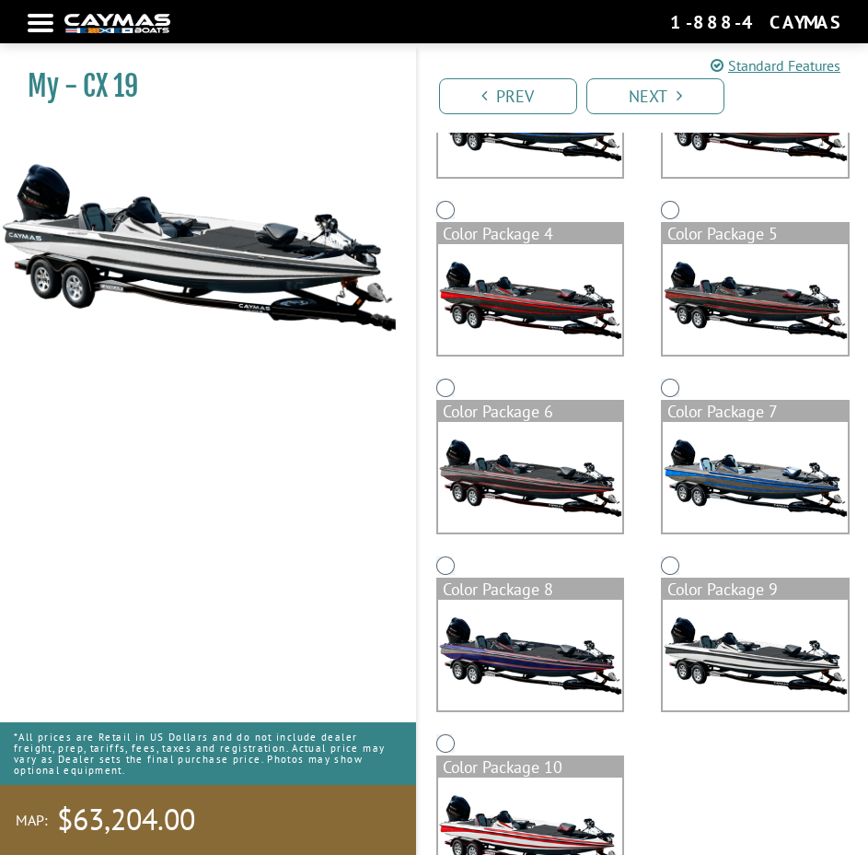
scroll to position [532, 0]
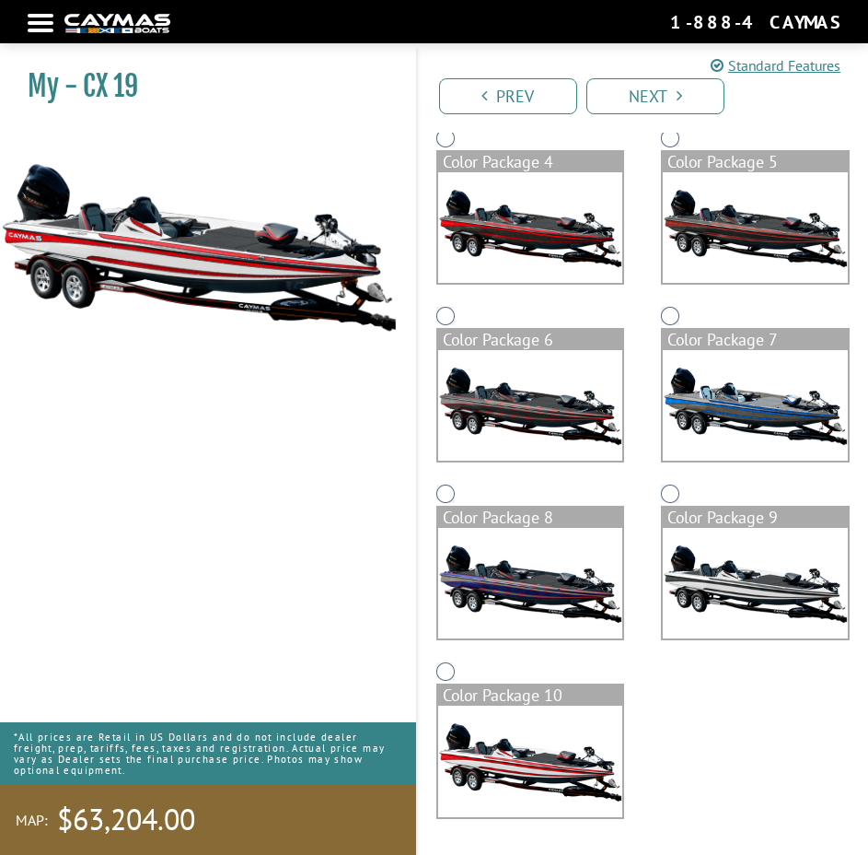
click at [536, 760] on img at bounding box center [530, 760] width 185 height 110
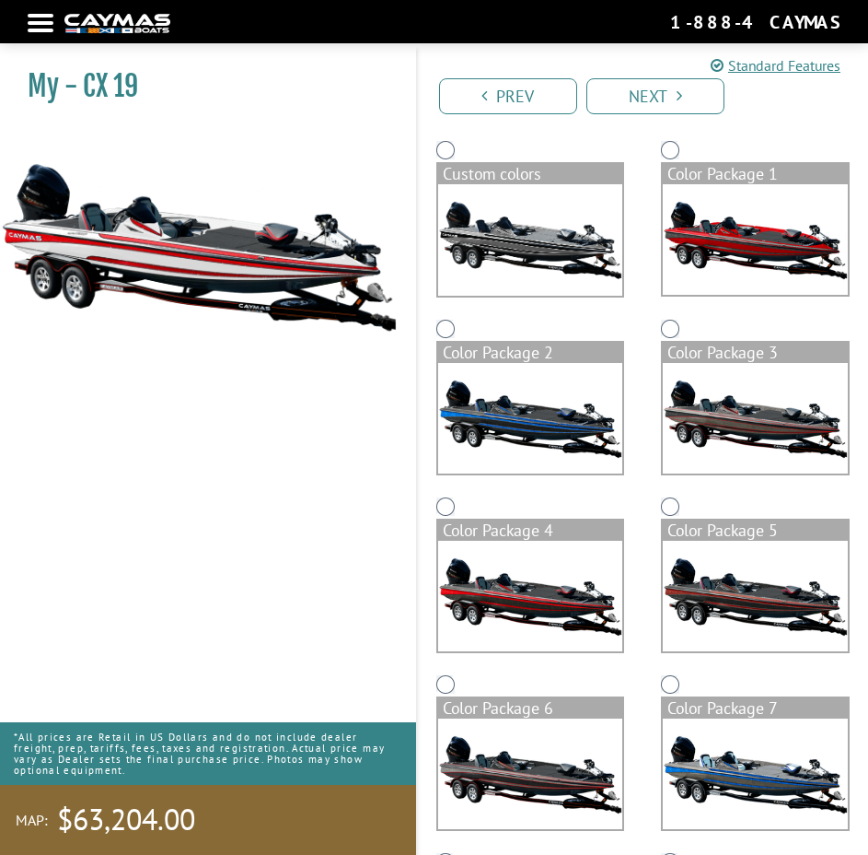
scroll to position [0, 0]
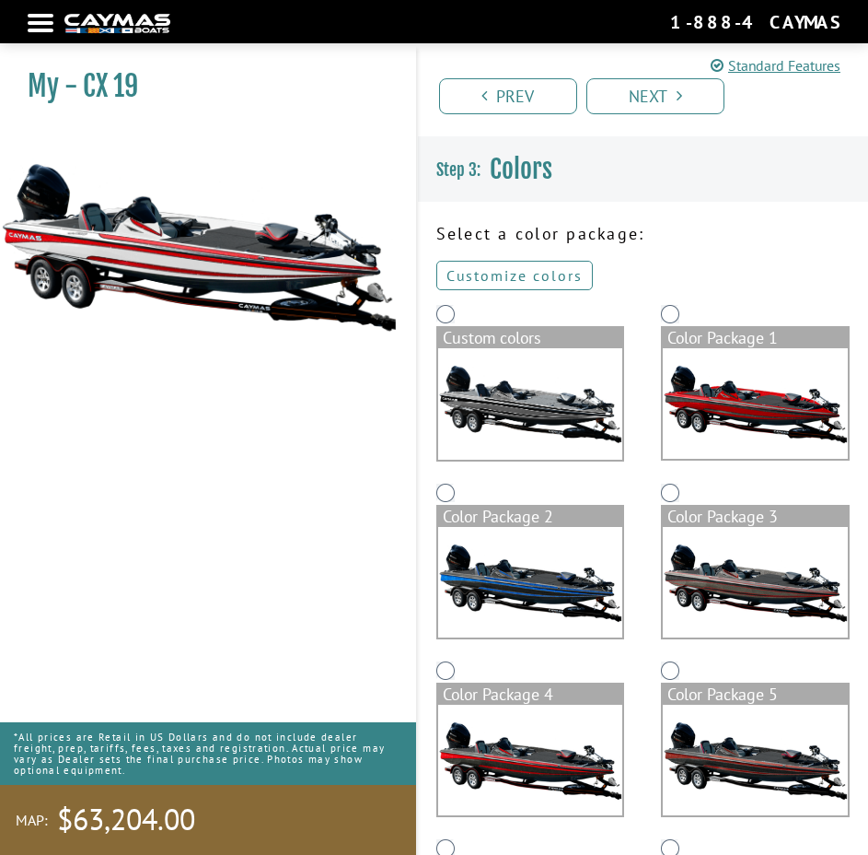
click at [529, 270] on link "Customize colors" at bounding box center [514, 275] width 157 height 29
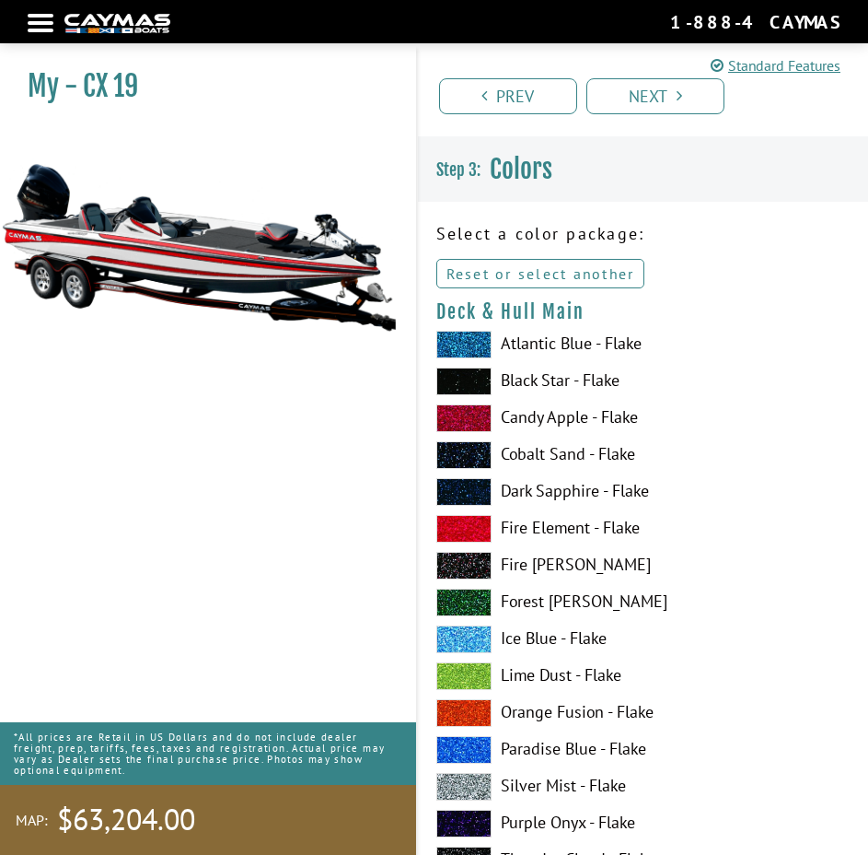
click at [559, 269] on link "Reset or select another" at bounding box center [540, 273] width 209 height 29
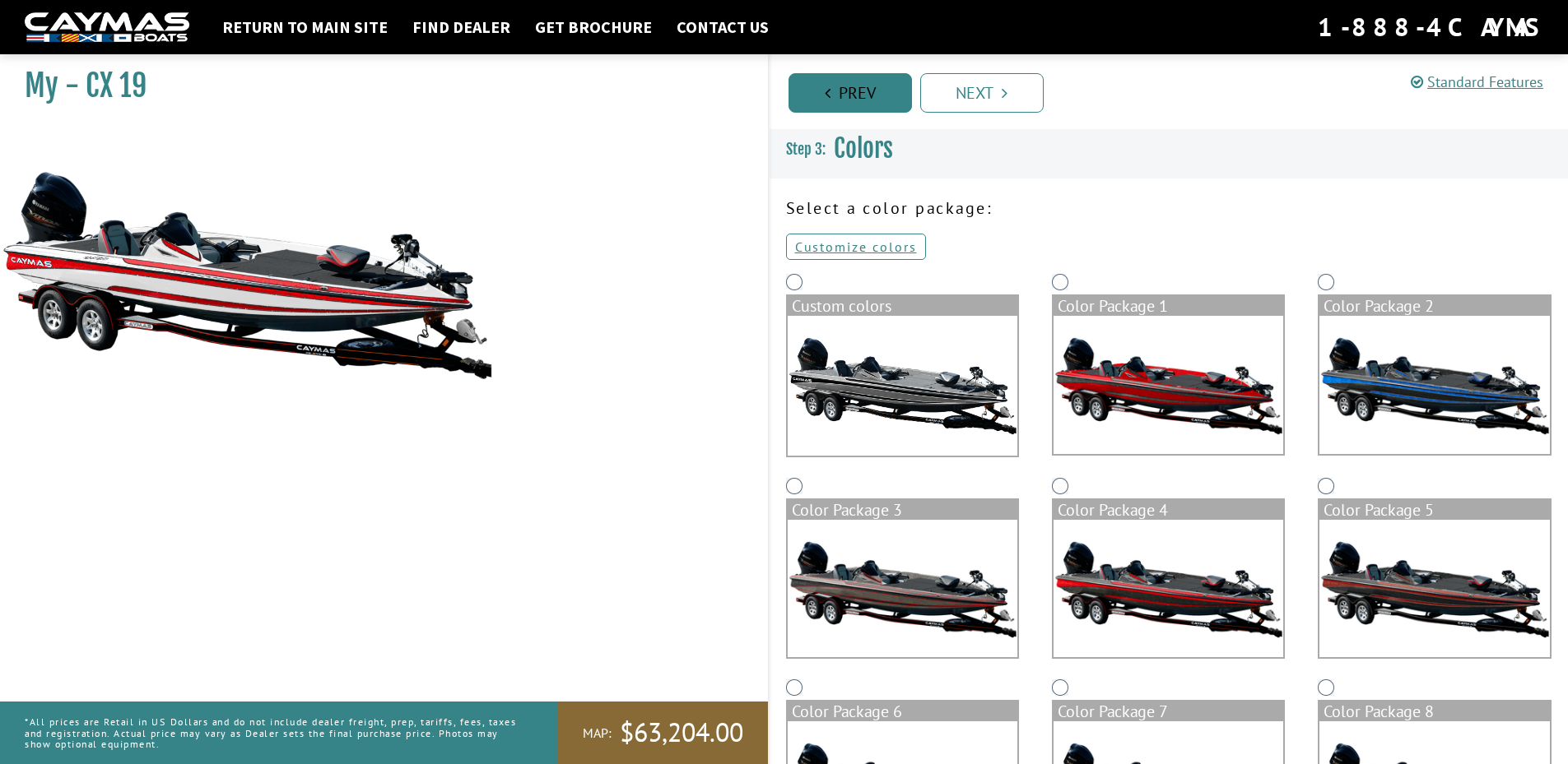
click at [788, 91] on link "Prev" at bounding box center [850, 93] width 123 height 39
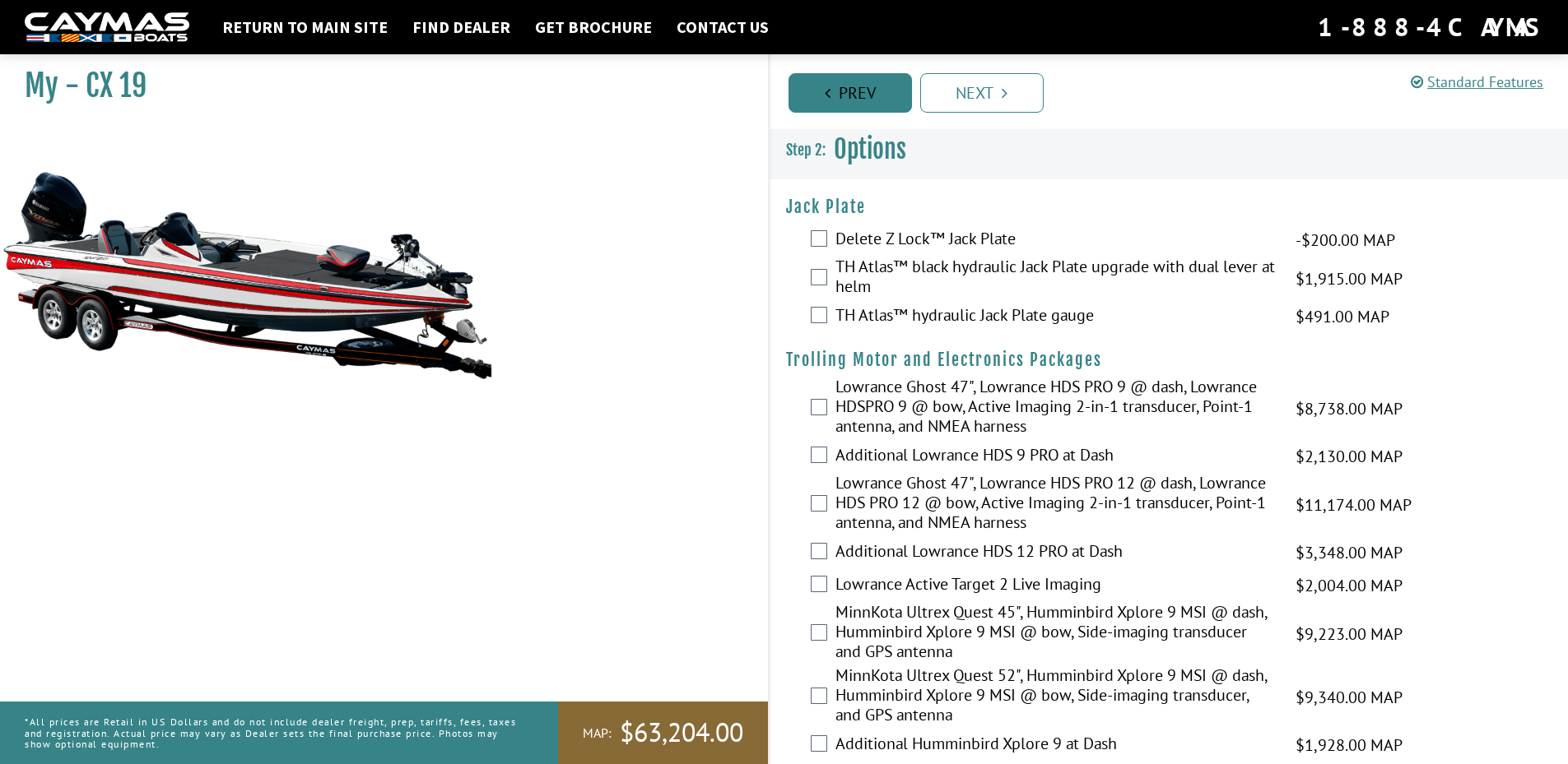
click at [788, 98] on link "Prev" at bounding box center [850, 93] width 123 height 39
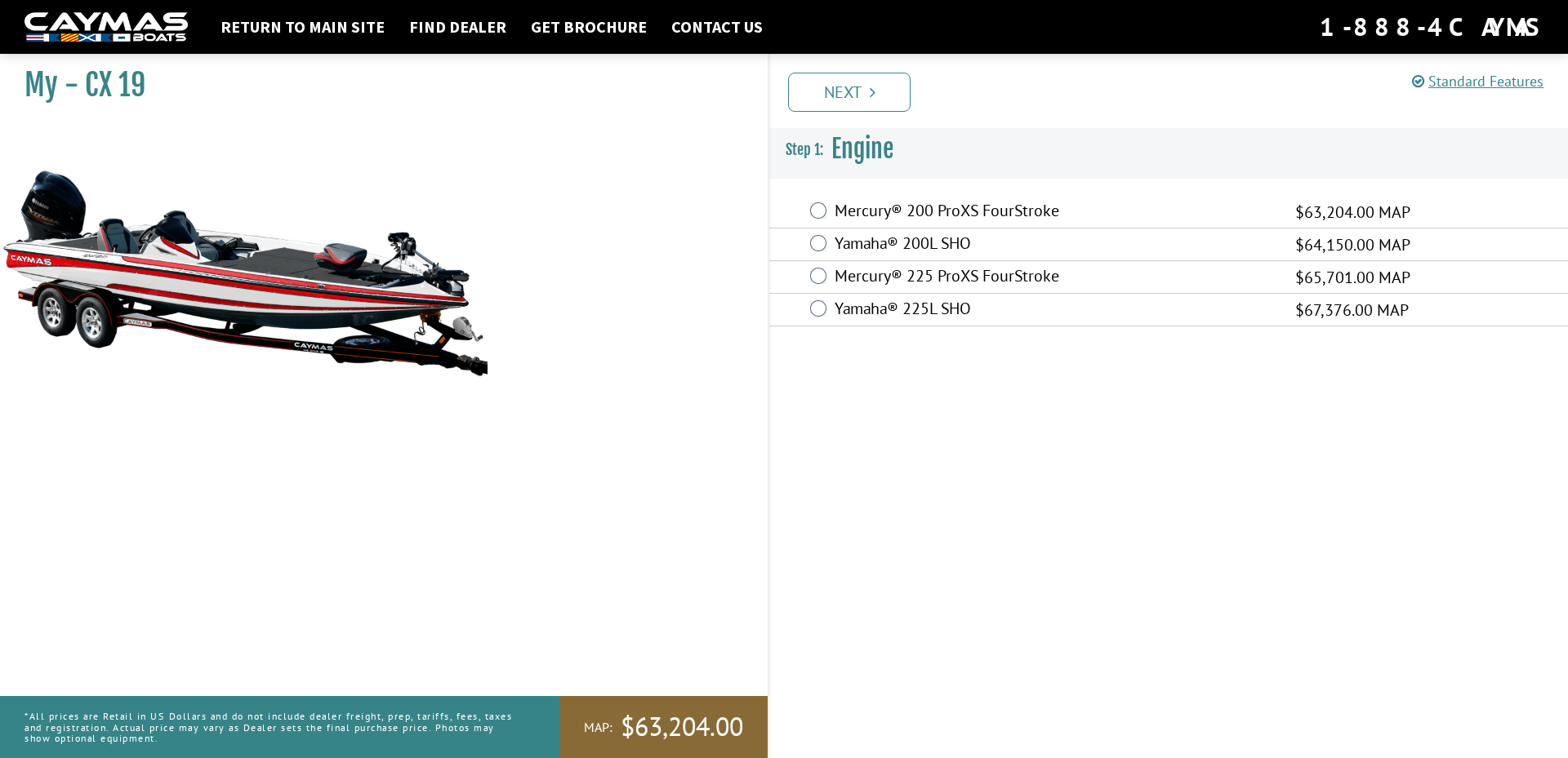
click at [114, 35] on img at bounding box center [106, 27] width 163 height 30
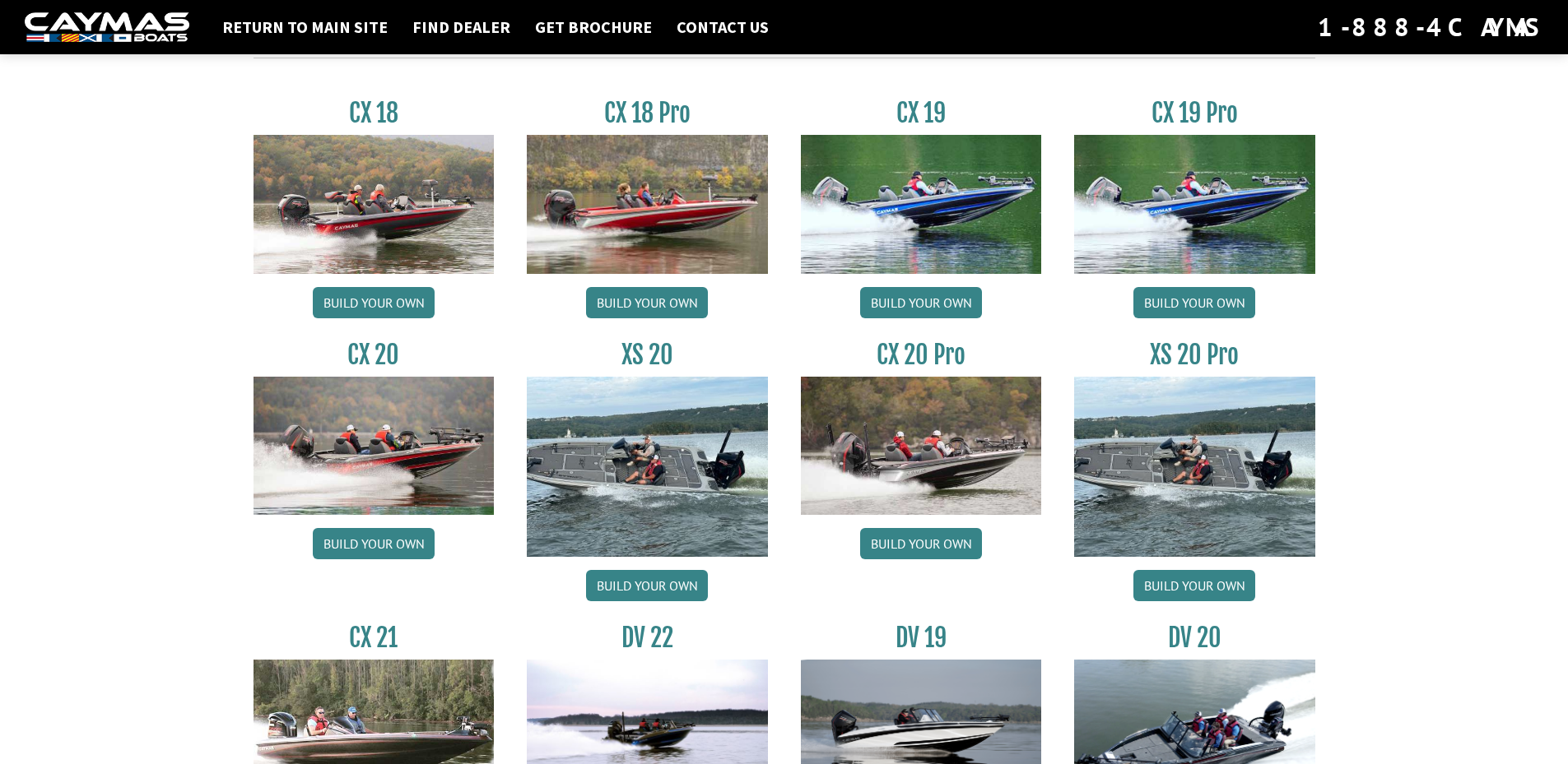
scroll to position [1316, 0]
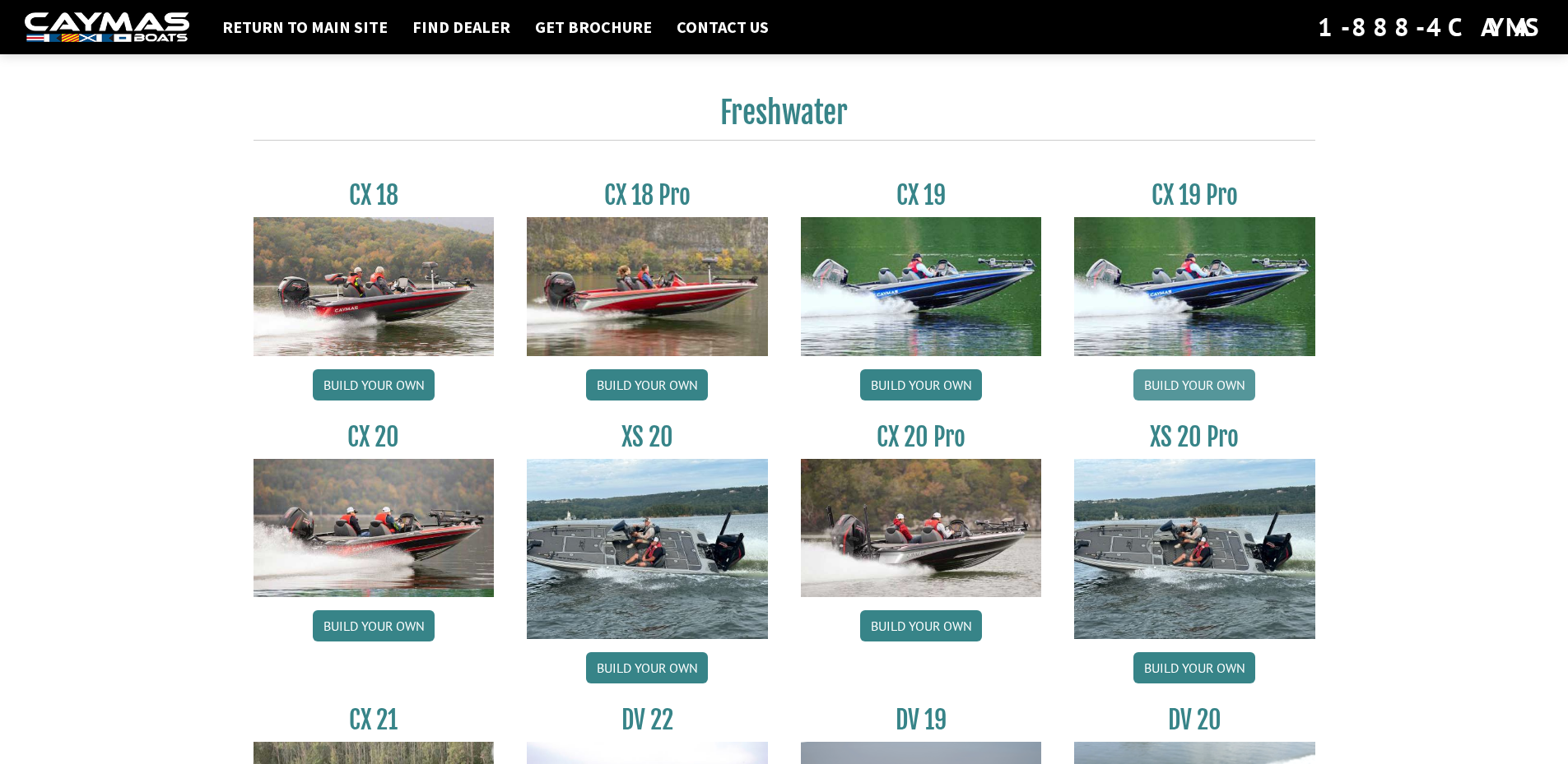
click at [1232, 375] on link "Build your own" at bounding box center [1194, 384] width 122 height 31
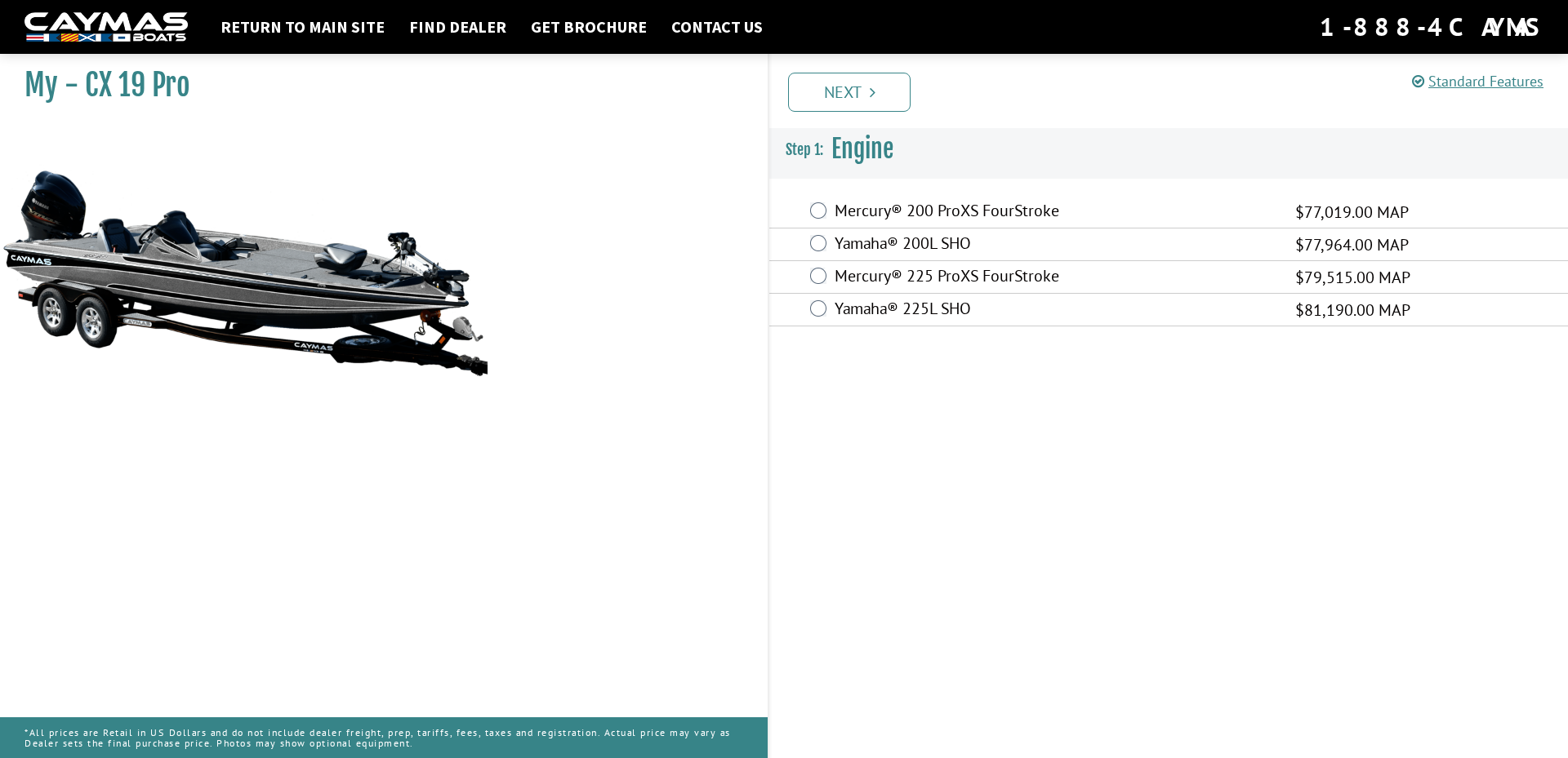
click at [927, 198] on div "Mercury® 200 ProXS FourStroke $77,019.00 MAP" at bounding box center [1168, 212] width 799 height 33
click at [930, 214] on label "Mercury® 200 ProXS FourStroke" at bounding box center [1054, 213] width 440 height 24
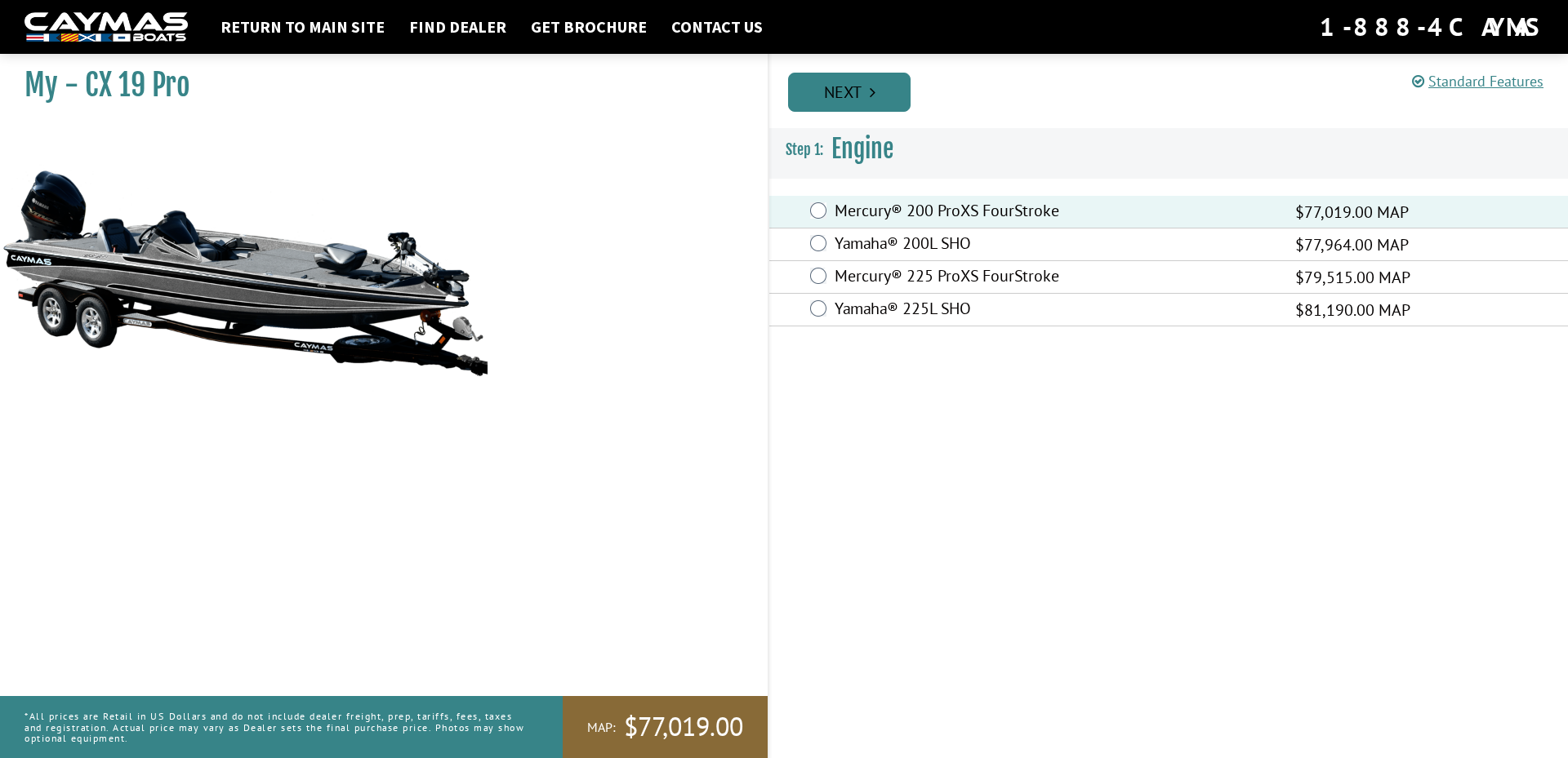
click at [874, 84] on icon "Pagination" at bounding box center [873, 92] width 5 height 16
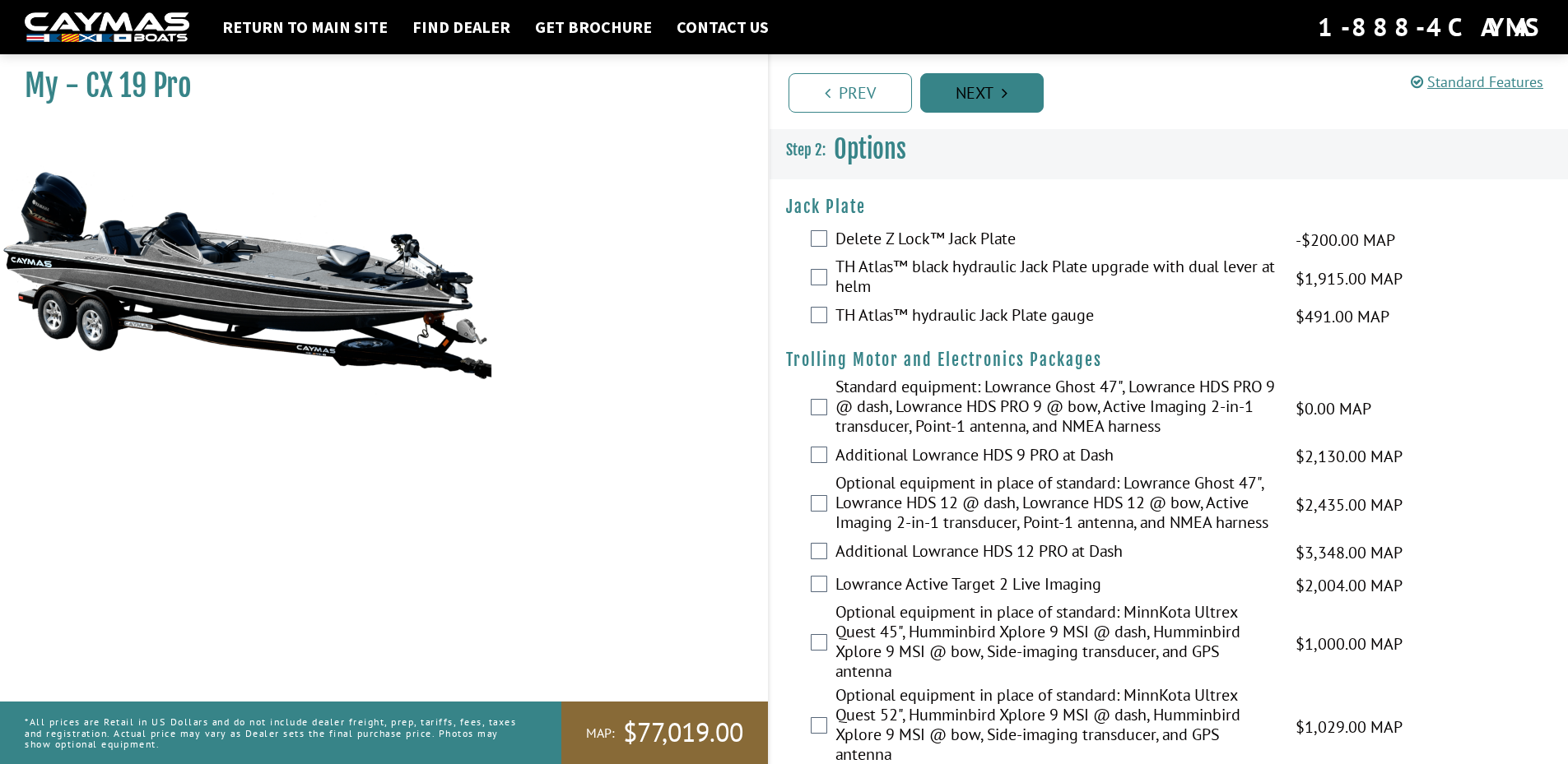
click at [982, 98] on link "Next" at bounding box center [982, 93] width 123 height 39
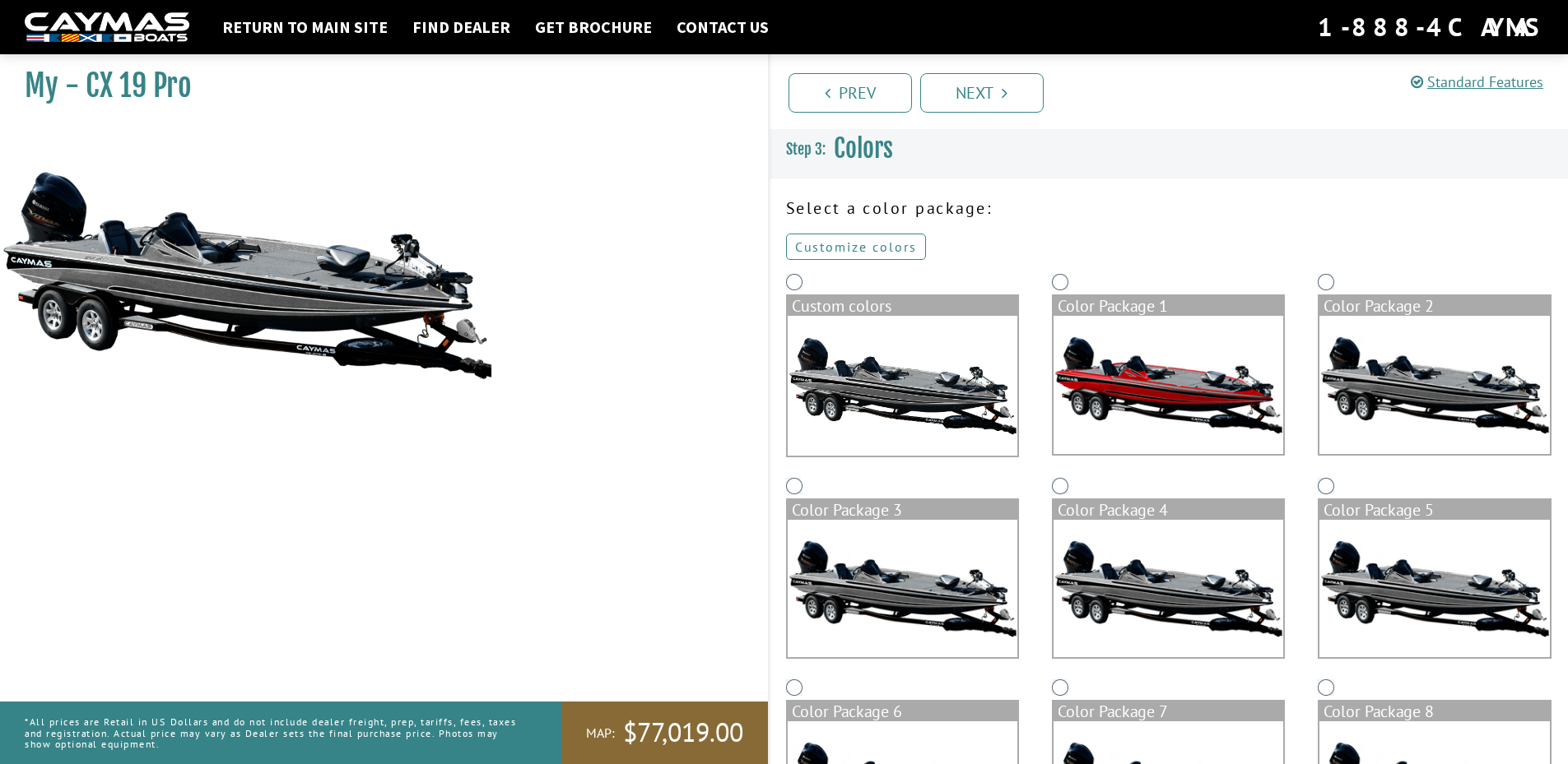
click at [856, 248] on link "Customize colors" at bounding box center [856, 247] width 140 height 26
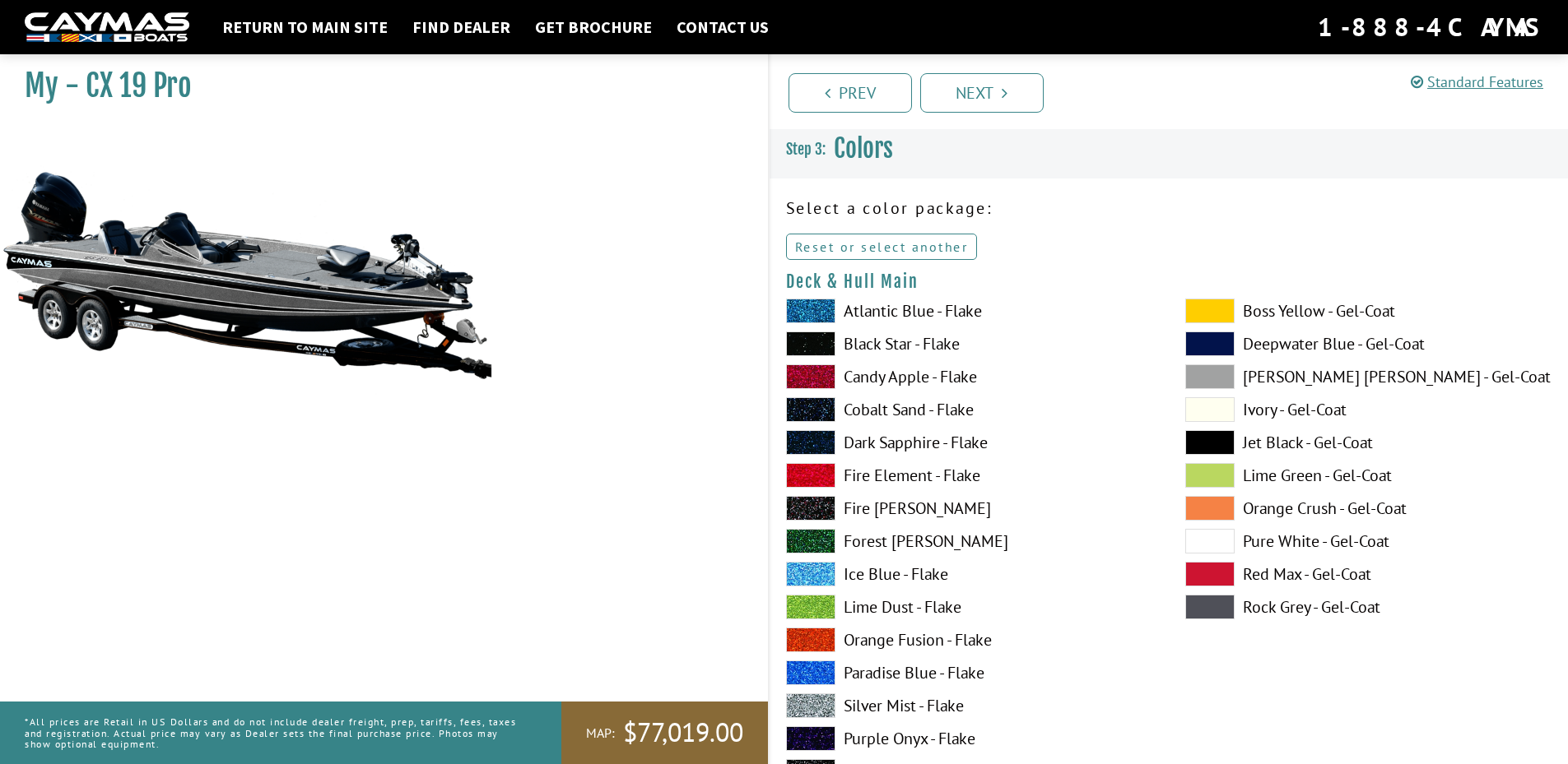
click at [903, 245] on link "Reset or select another" at bounding box center [881, 247] width 192 height 26
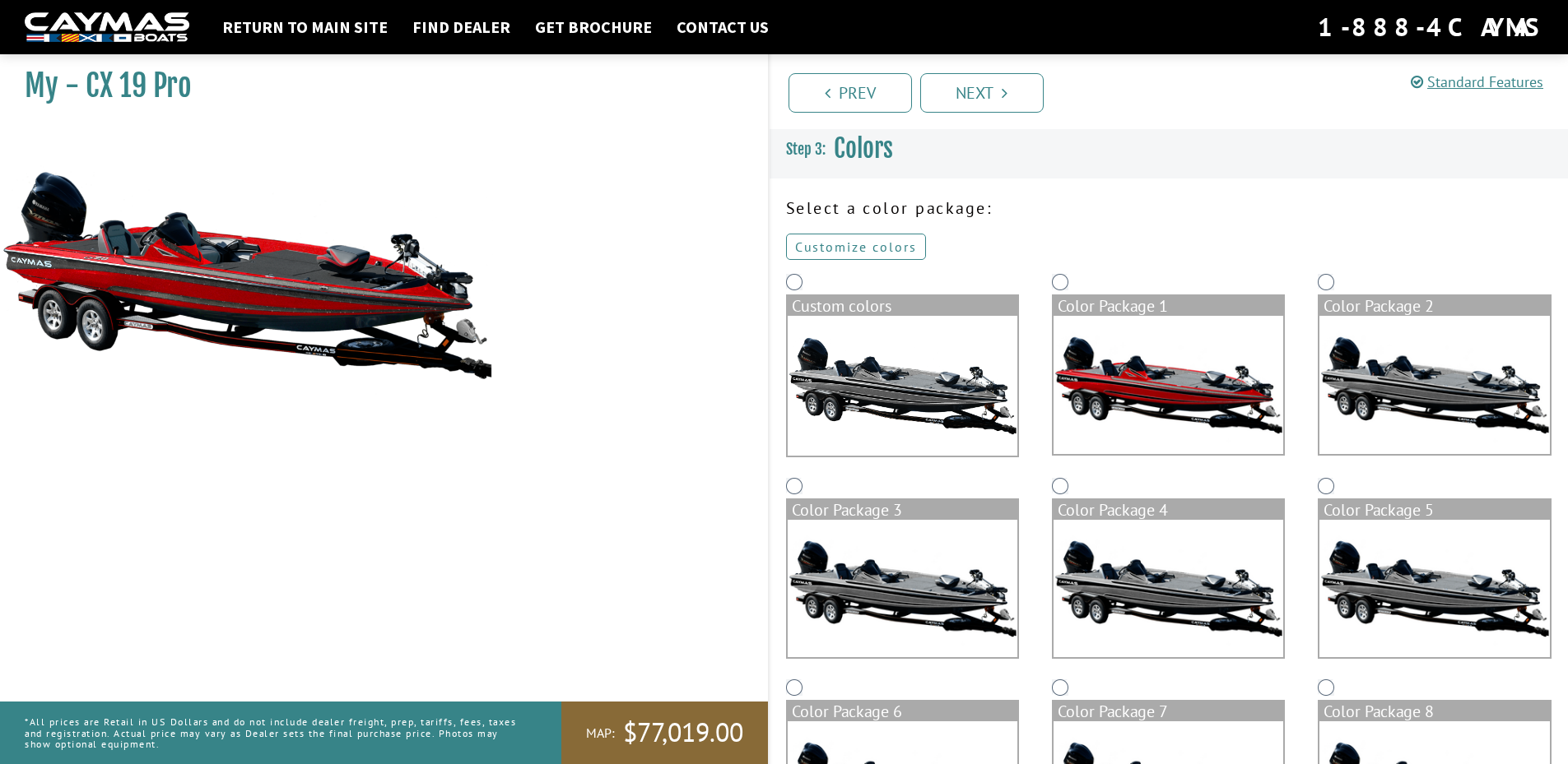
click at [889, 248] on link "Customize colors" at bounding box center [856, 247] width 140 height 26
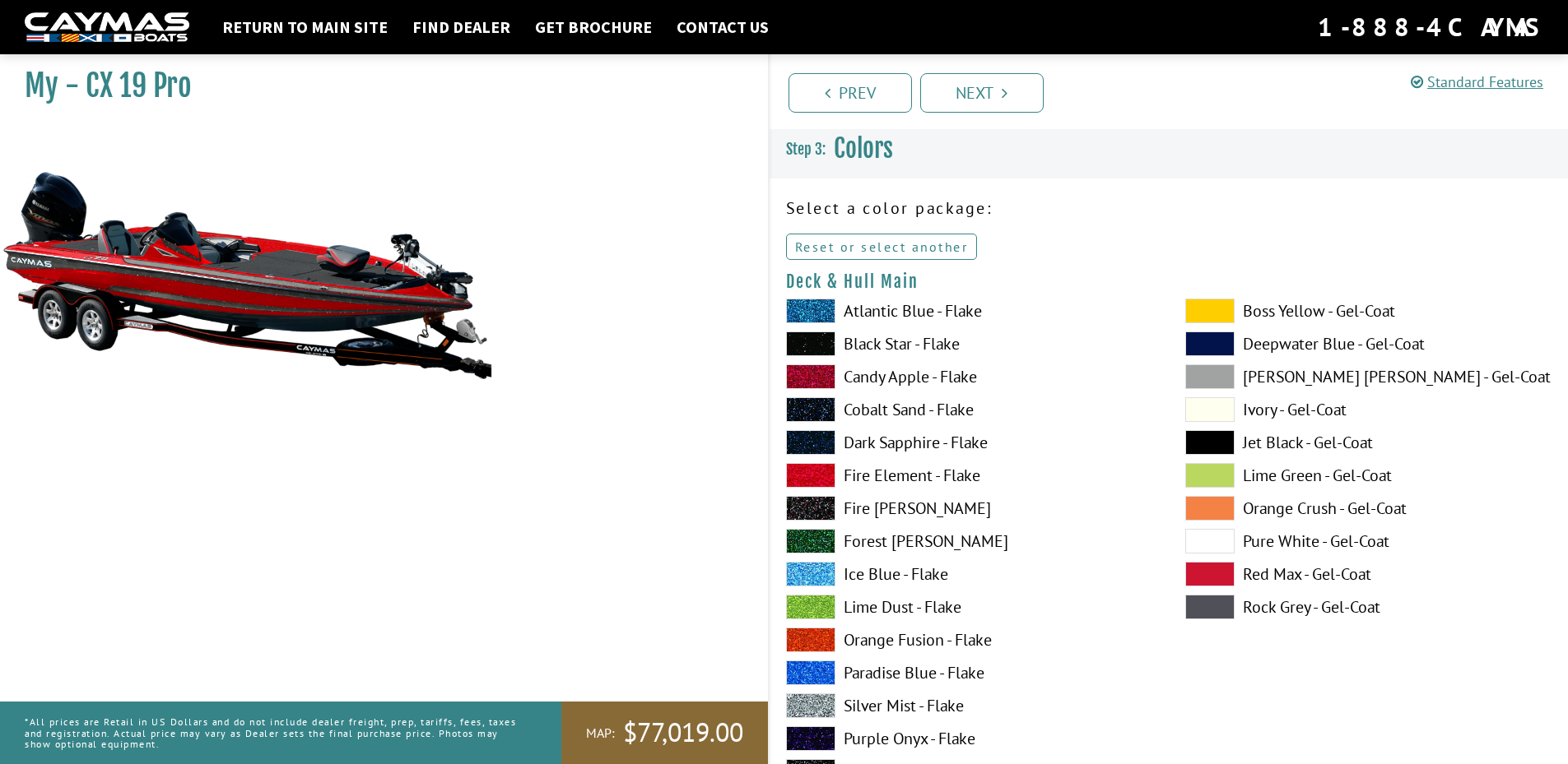
click at [918, 252] on link "Reset or select another" at bounding box center [881, 247] width 192 height 26
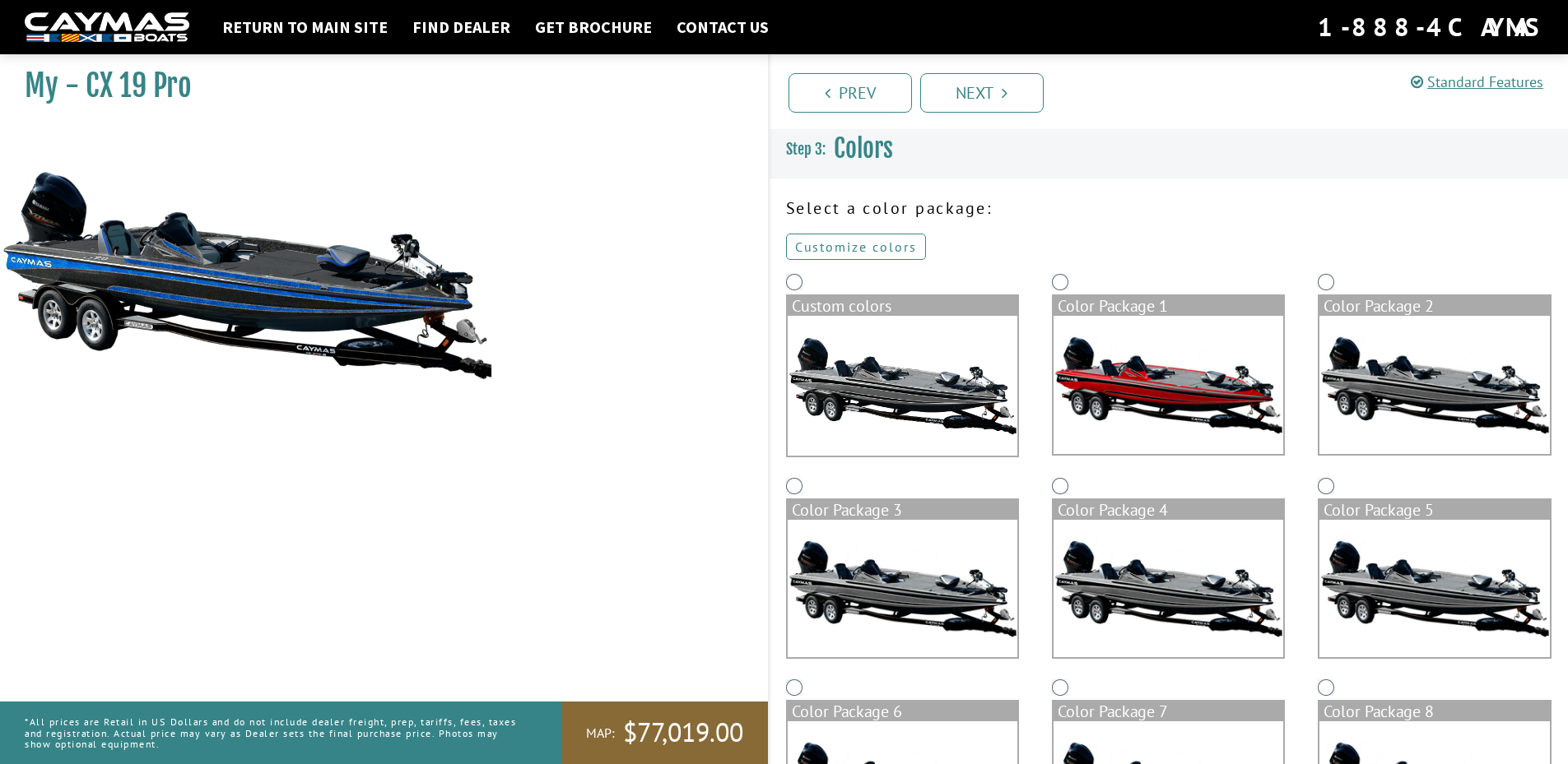
click at [870, 239] on link "Customize colors" at bounding box center [856, 247] width 140 height 26
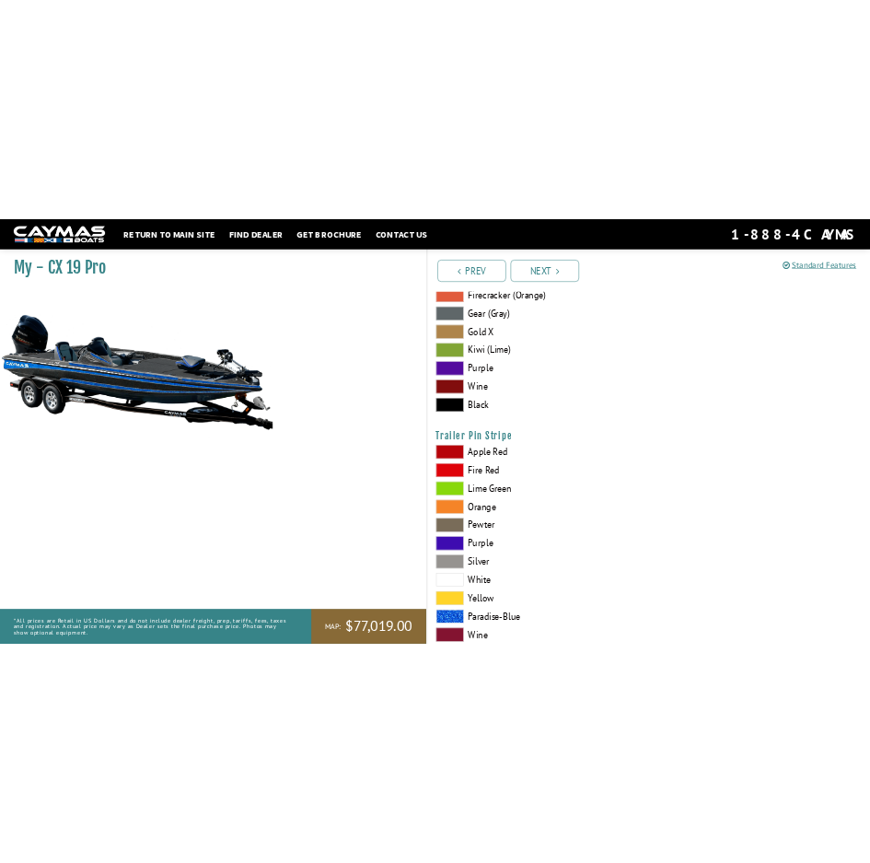
scroll to position [11007, 0]
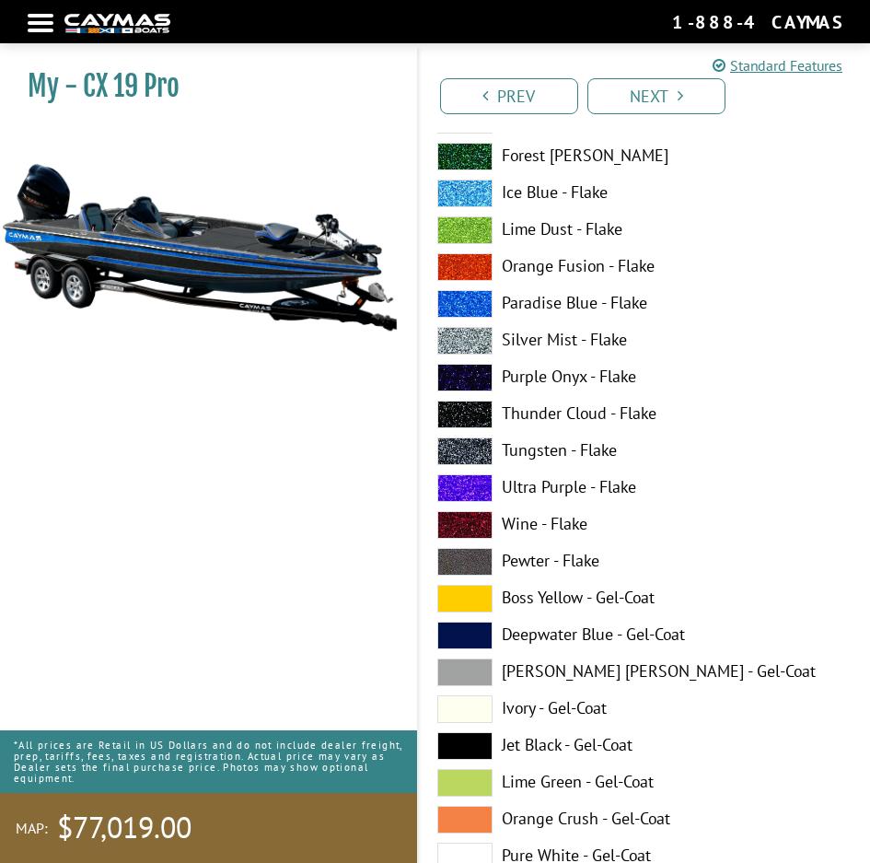
click at [762, 345] on label "Silver Mist - Flake" at bounding box center [644, 341] width 415 height 28
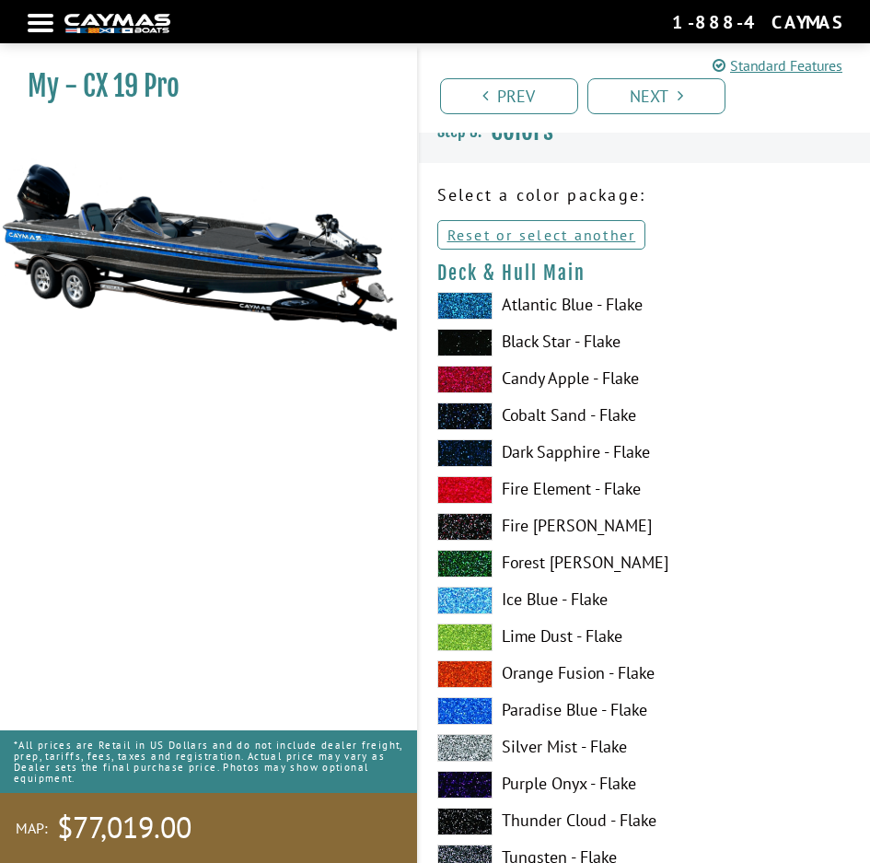
scroll to position [0, 0]
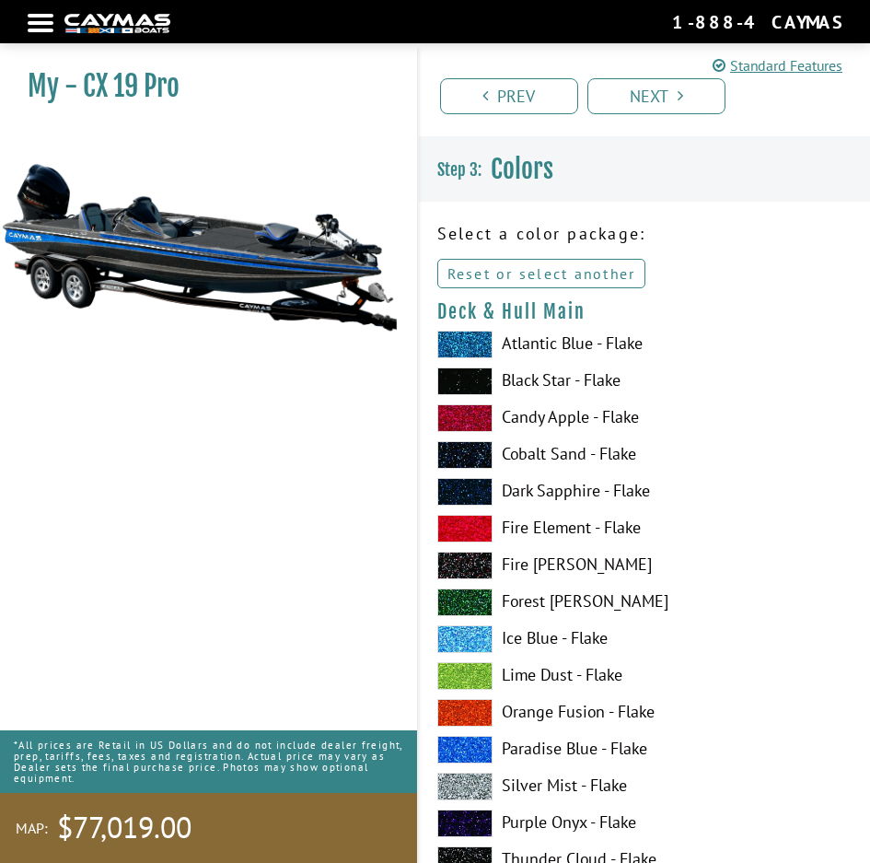
click at [541, 275] on link "Reset or select another" at bounding box center [541, 273] width 209 height 29
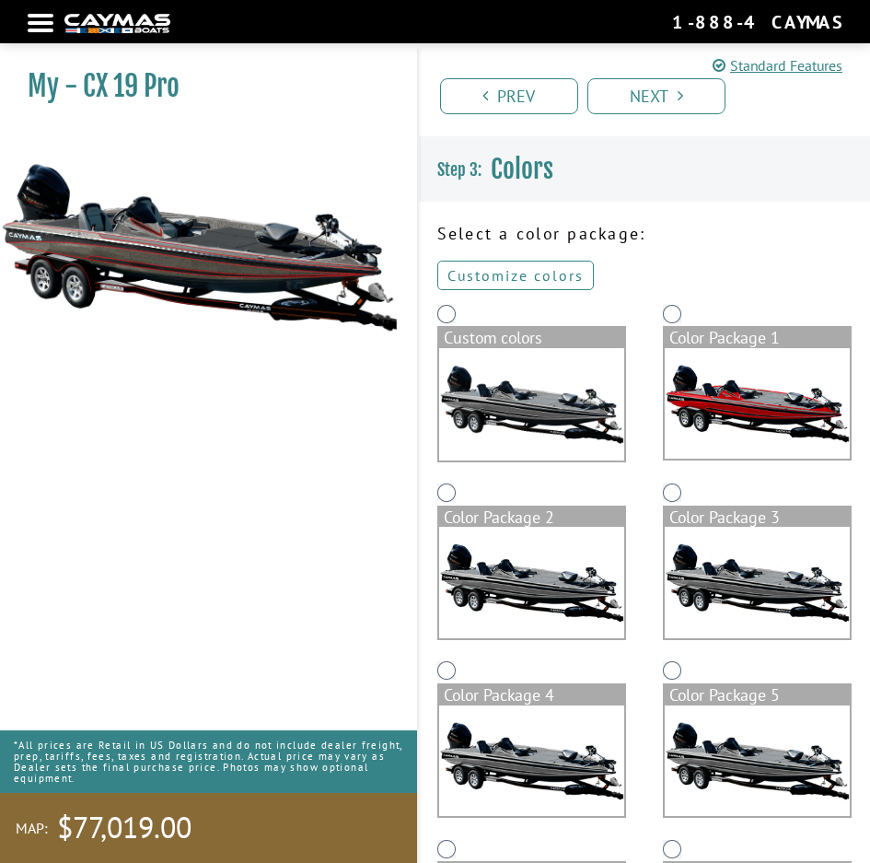
click at [514, 271] on link "Customize colors" at bounding box center [515, 275] width 157 height 29
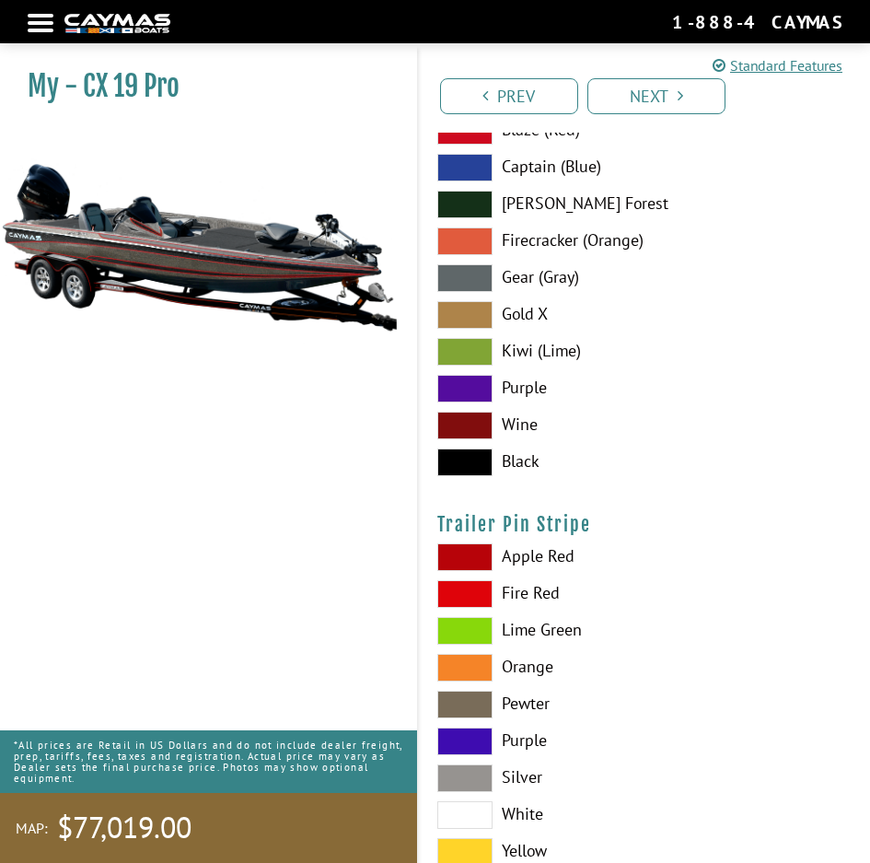
scroll to position [15746, 0]
